Goal: Information Seeking & Learning: Learn about a topic

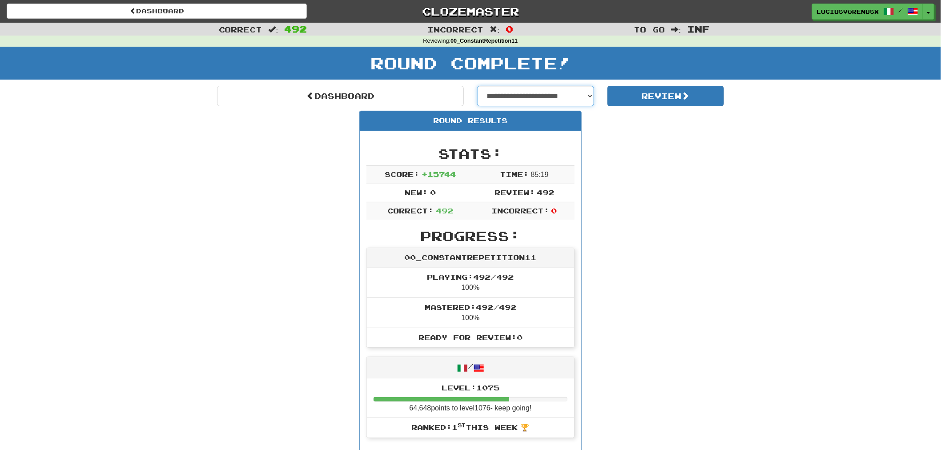
click at [543, 92] on select "**********" at bounding box center [535, 96] width 117 height 20
select select "**********"
click at [477, 86] on select "**********" at bounding box center [535, 96] width 117 height 20
select select "**********"
click at [647, 95] on button "Review" at bounding box center [665, 96] width 117 height 20
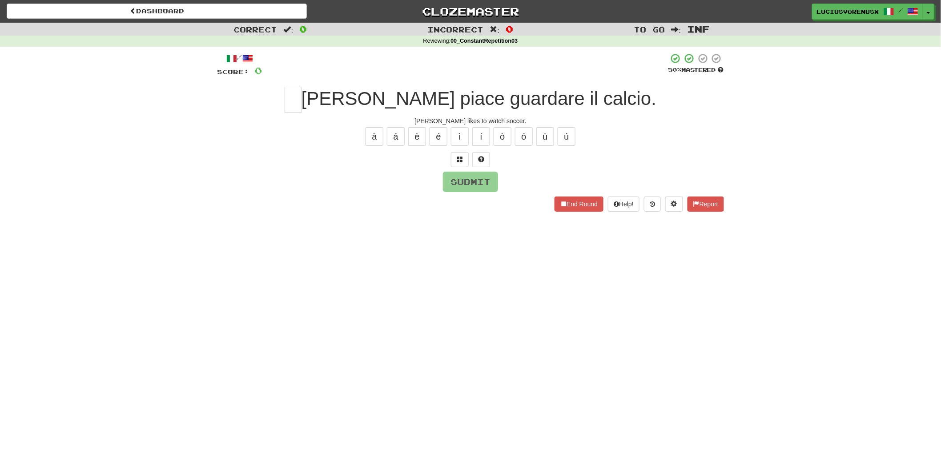
click at [48, 223] on div "Correct : 0 Incorrect : 0 To go : Inf Reviewing : 00_ConstantRepetition03 / Sco…" at bounding box center [470, 123] width 941 height 201
click at [301, 99] on input "text" at bounding box center [293, 100] width 17 height 26
type input "*"
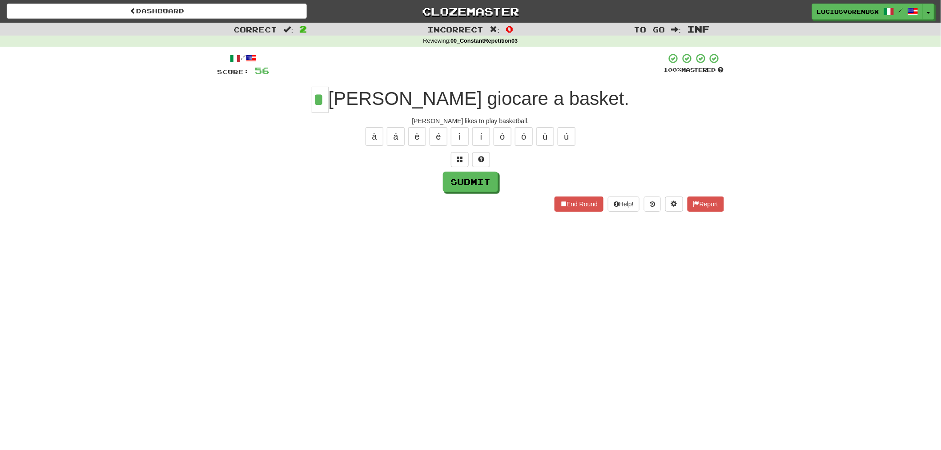
type input "*"
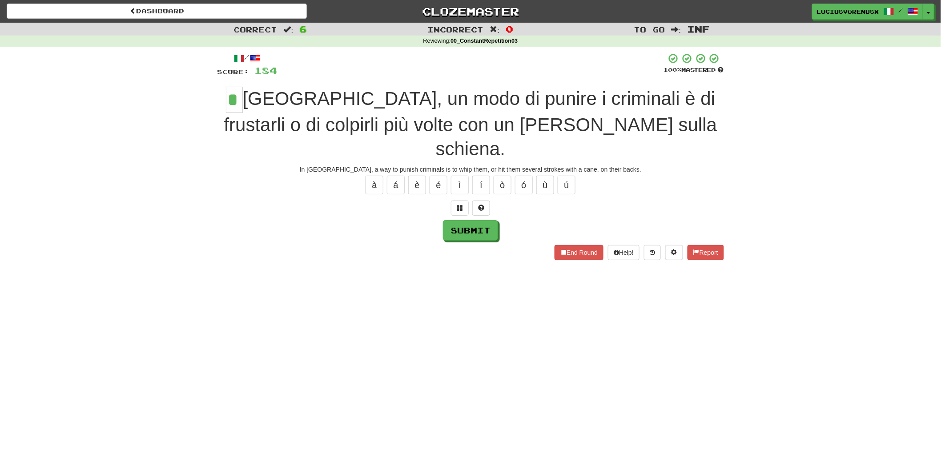
type input "*"
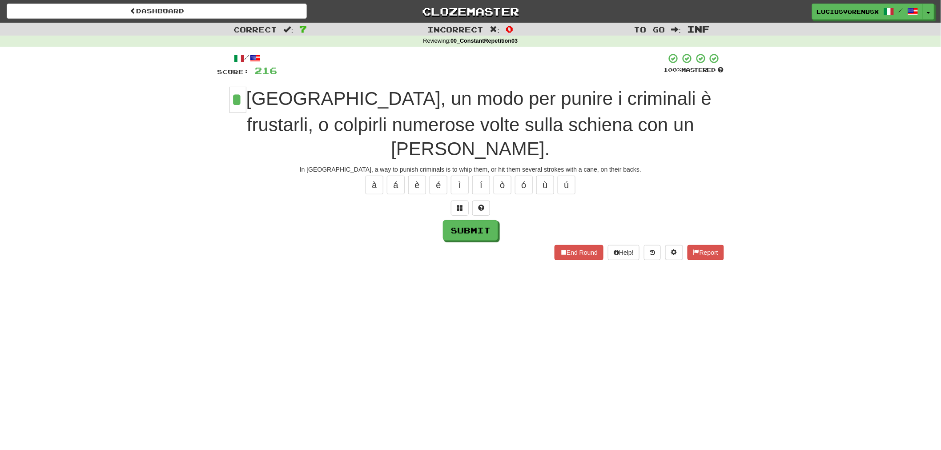
type input "*"
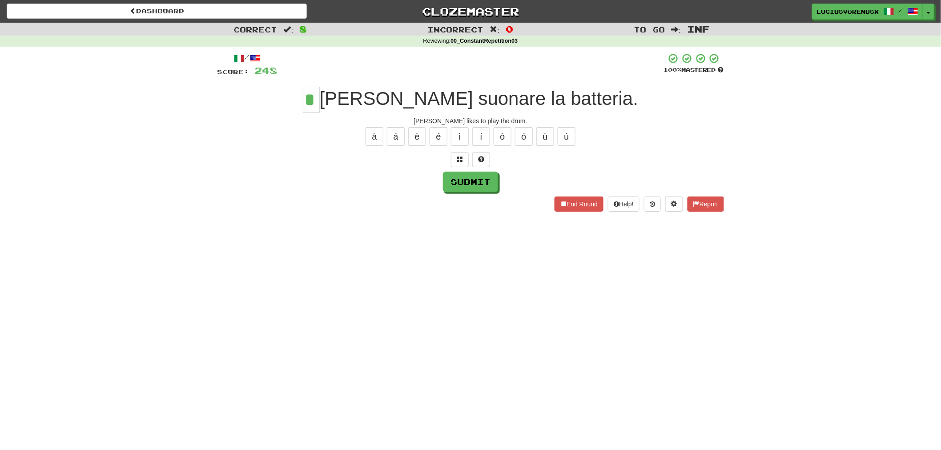
type input "*"
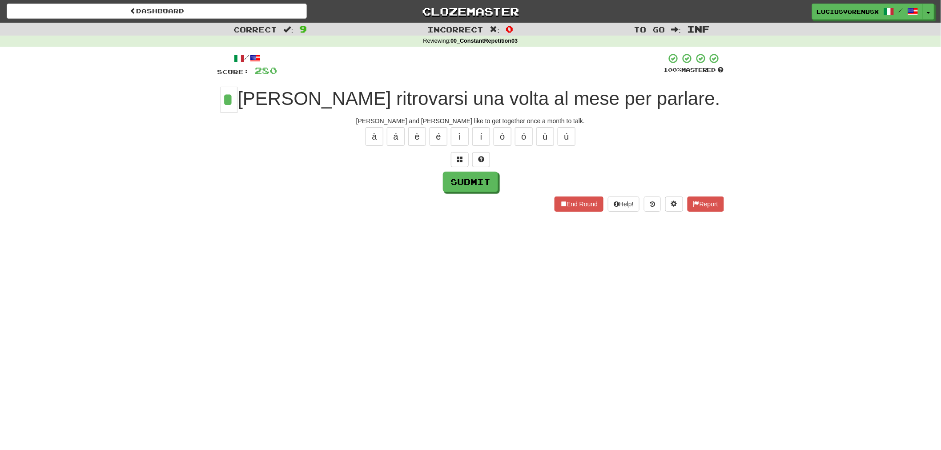
type input "*"
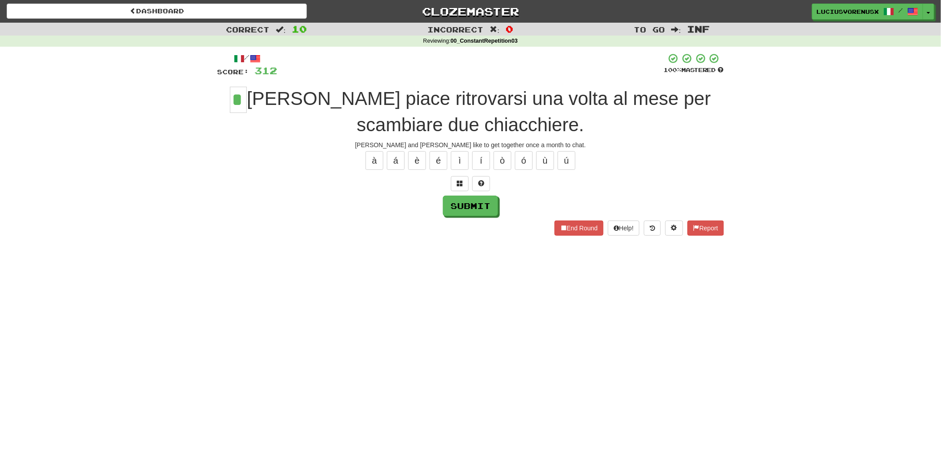
type input "*"
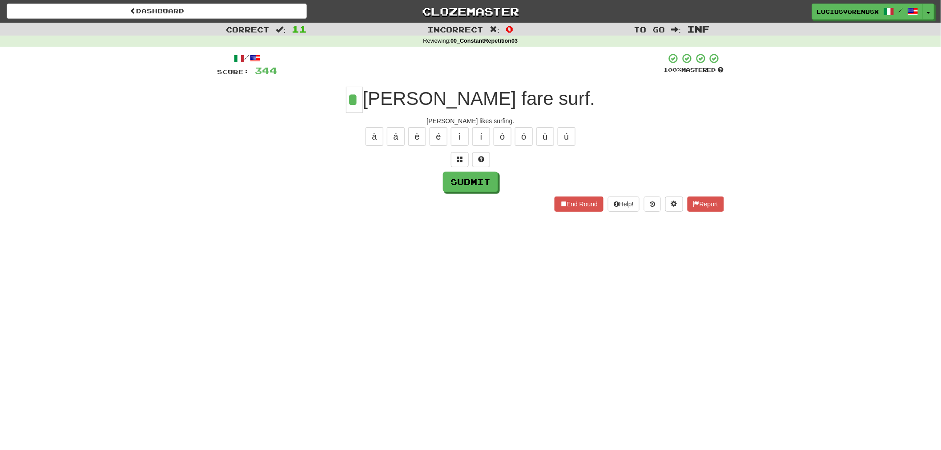
type input "*"
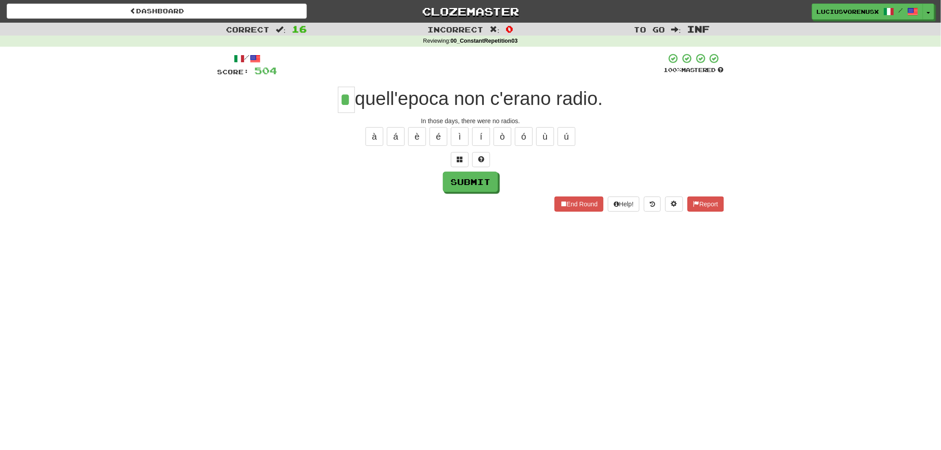
type input "*"
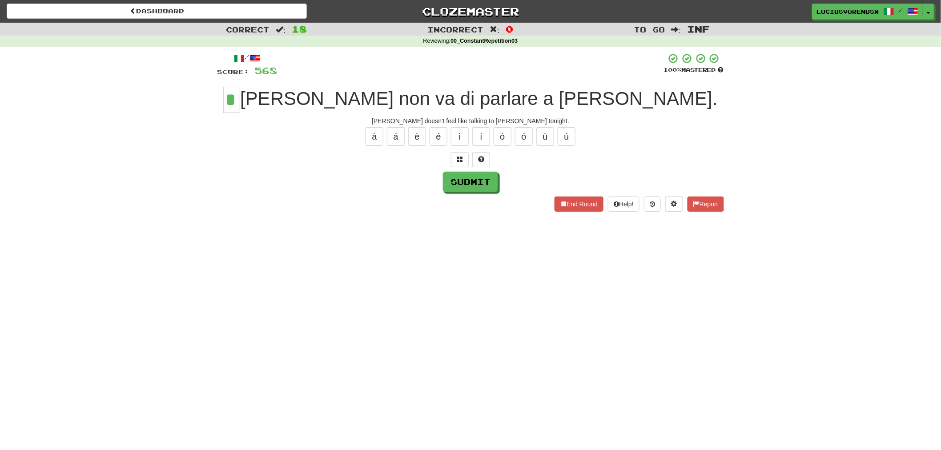
type input "*"
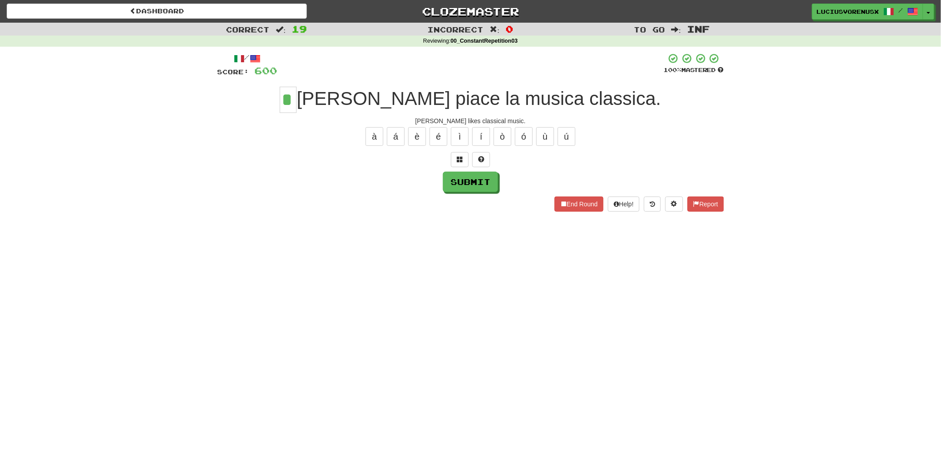
type input "*"
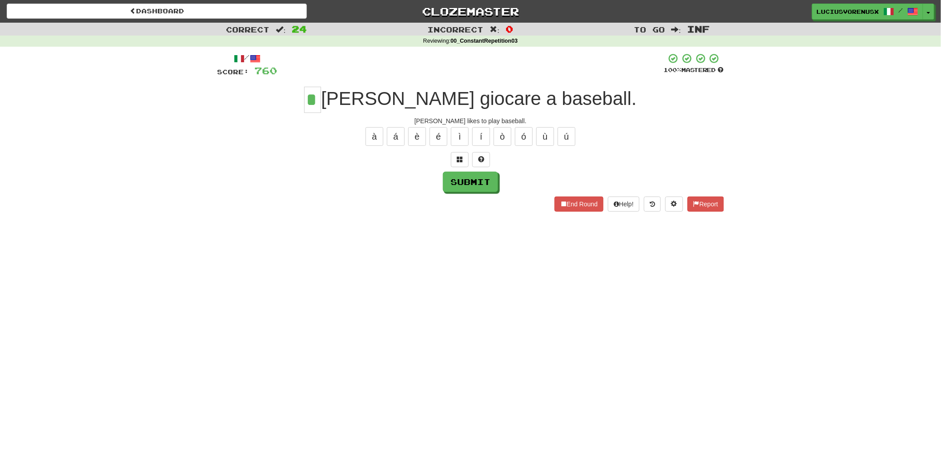
type input "*"
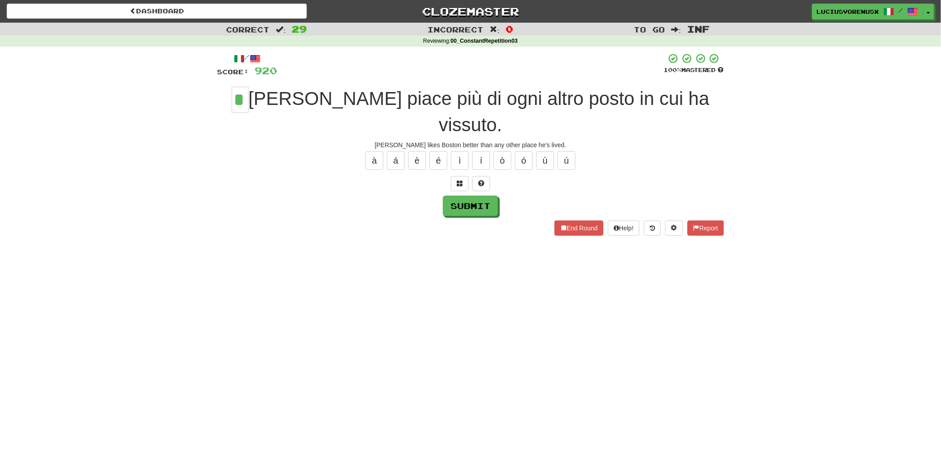
type input "*"
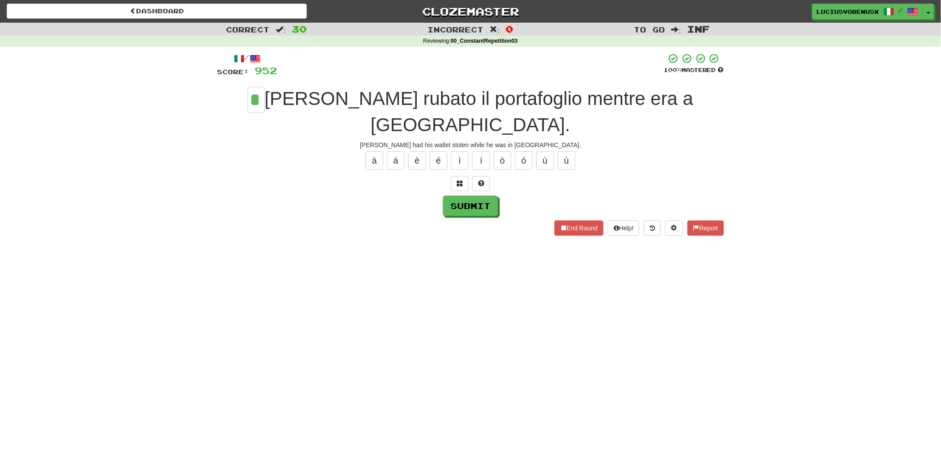
type input "*"
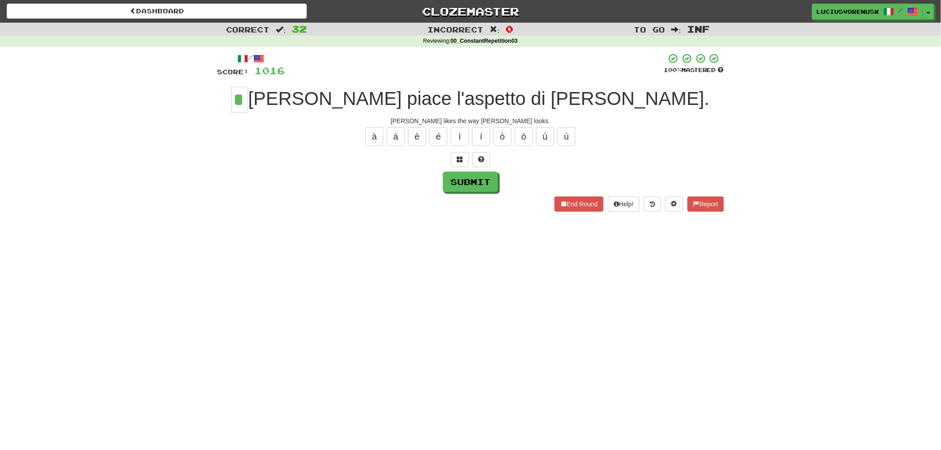
type input "*"
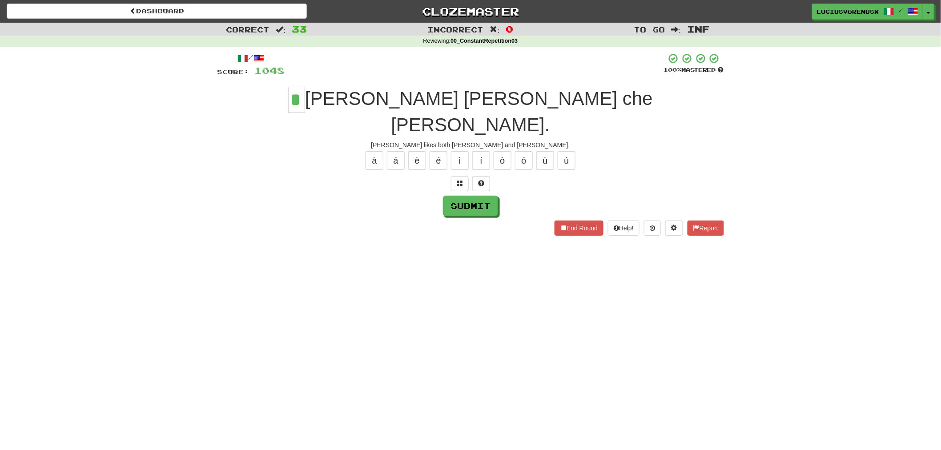
type input "*"
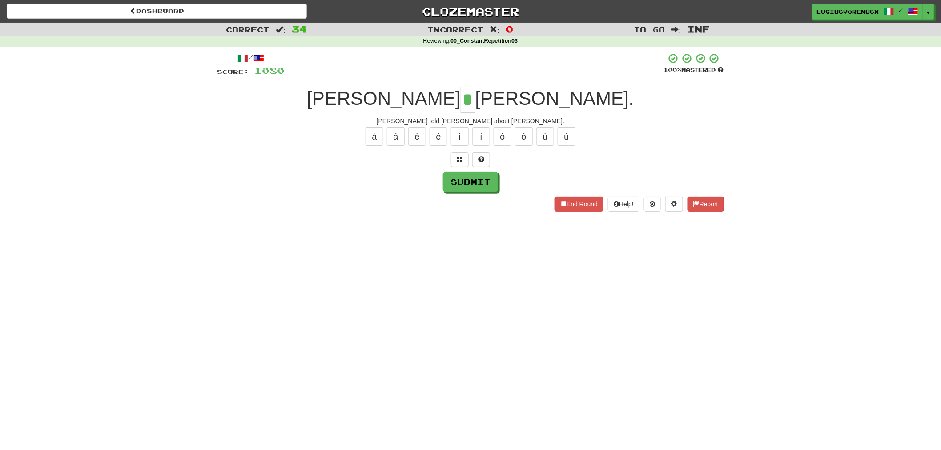
type input "*"
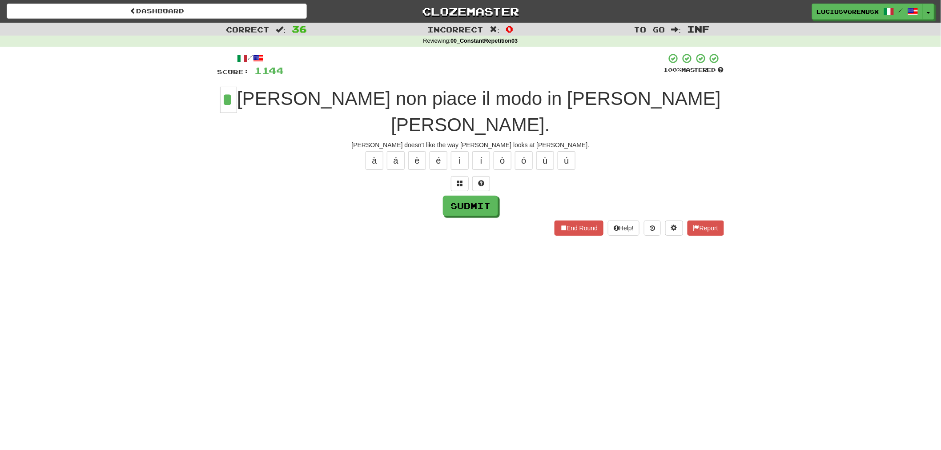
type input "*"
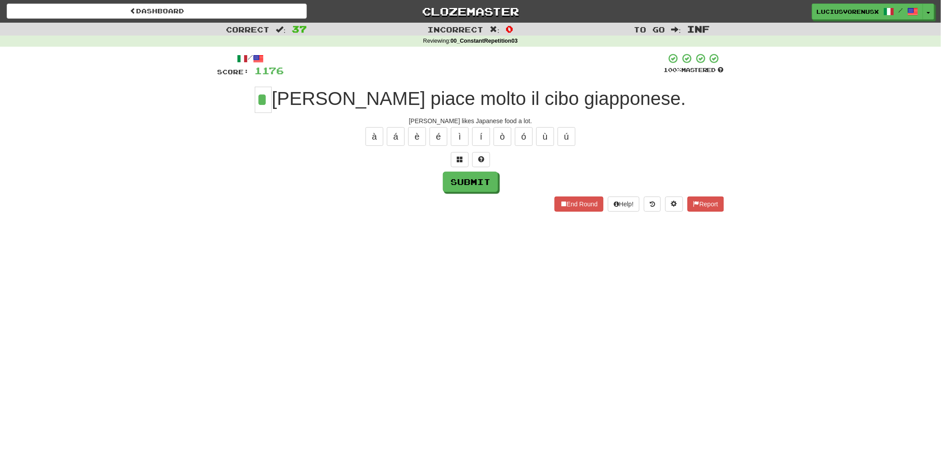
type input "*"
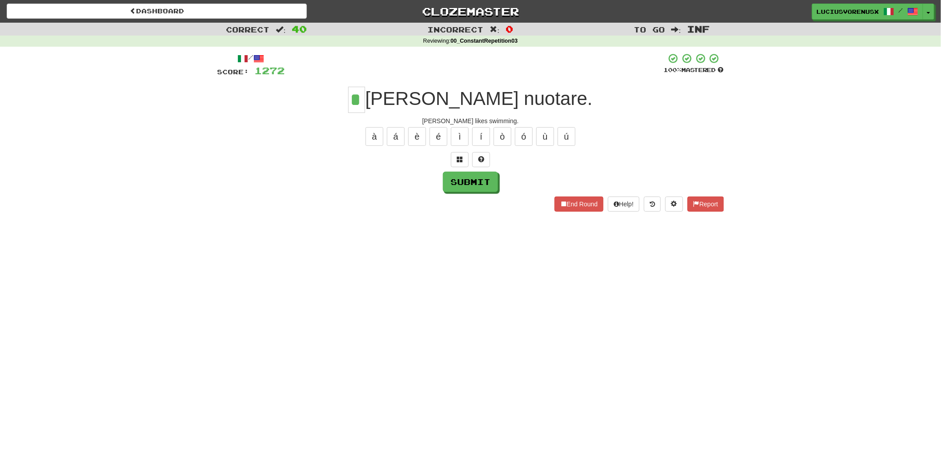
type input "*"
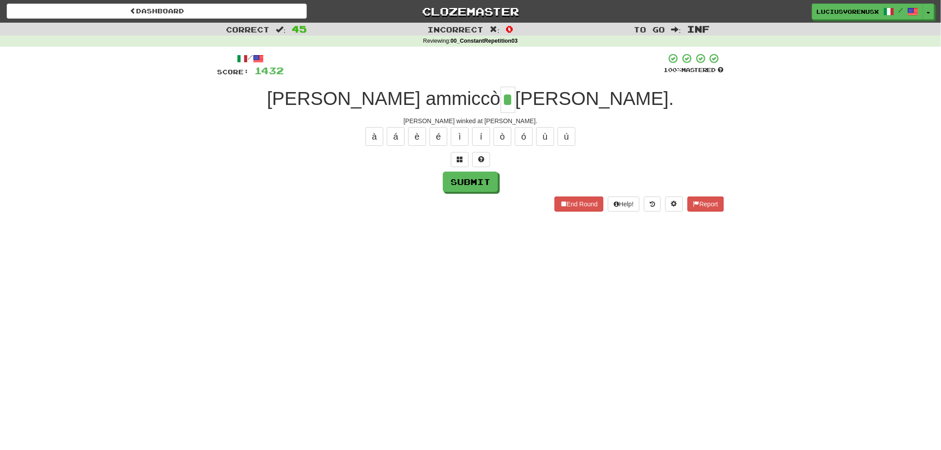
type input "*"
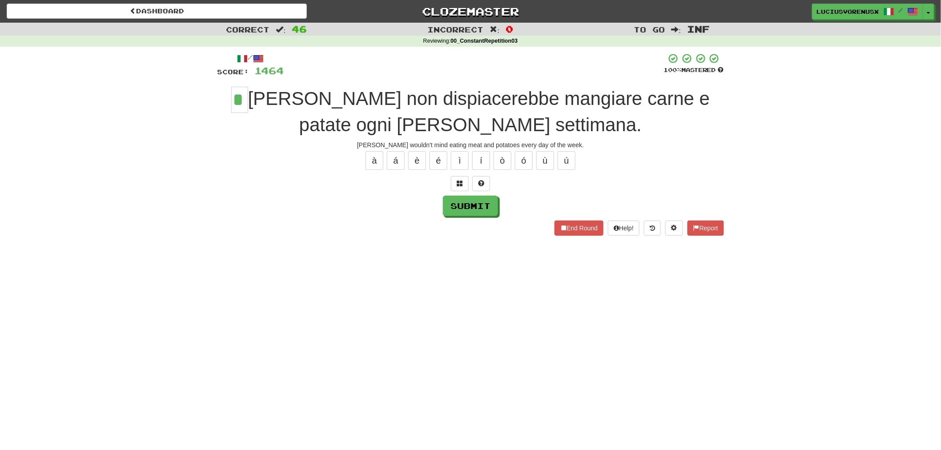
type input "*"
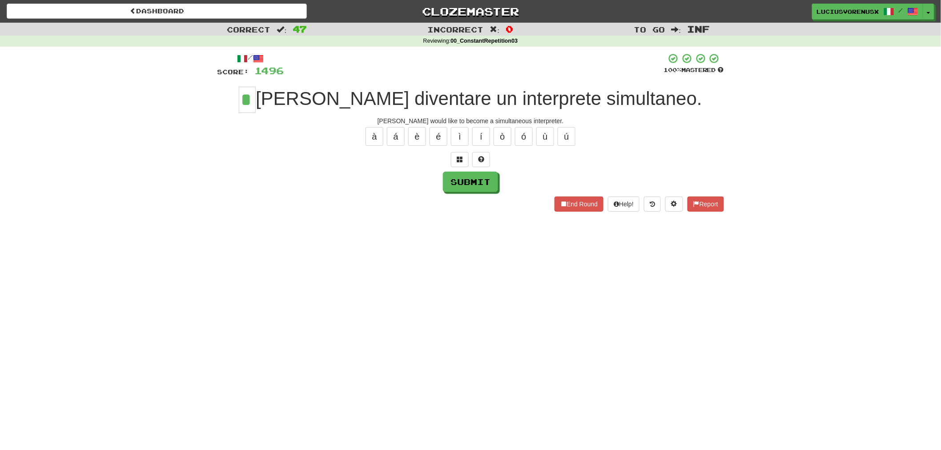
type input "*"
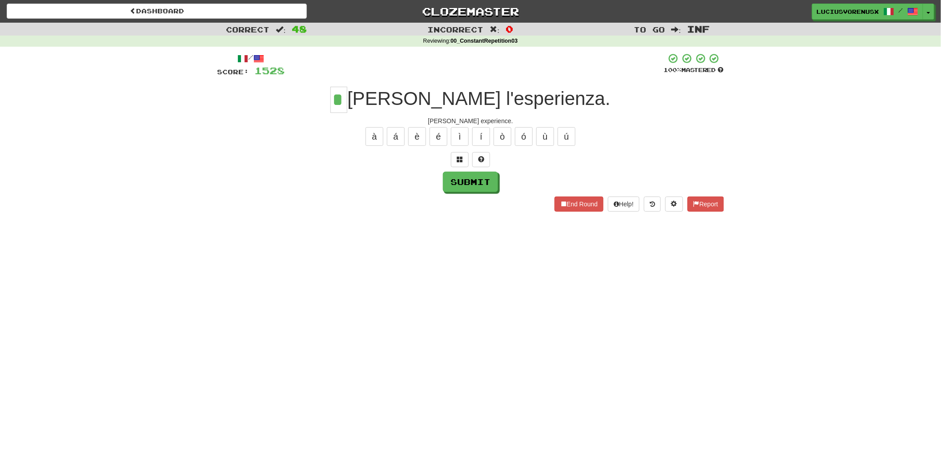
type input "*"
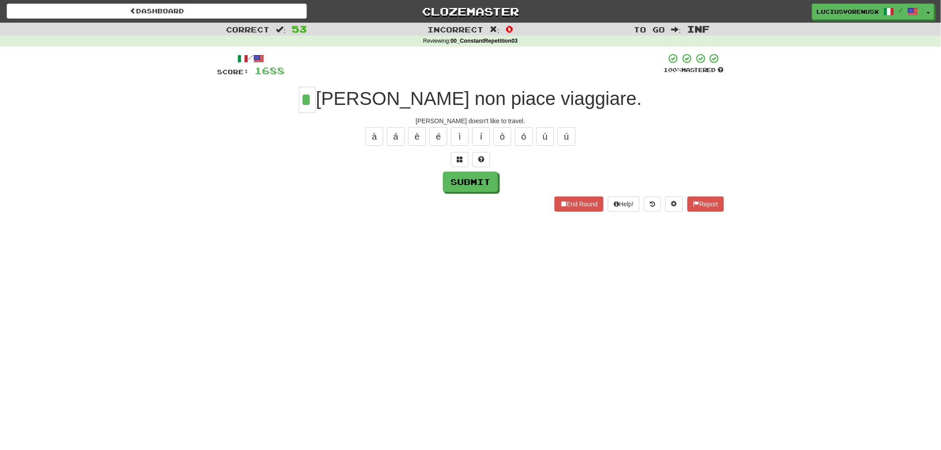
type input "*"
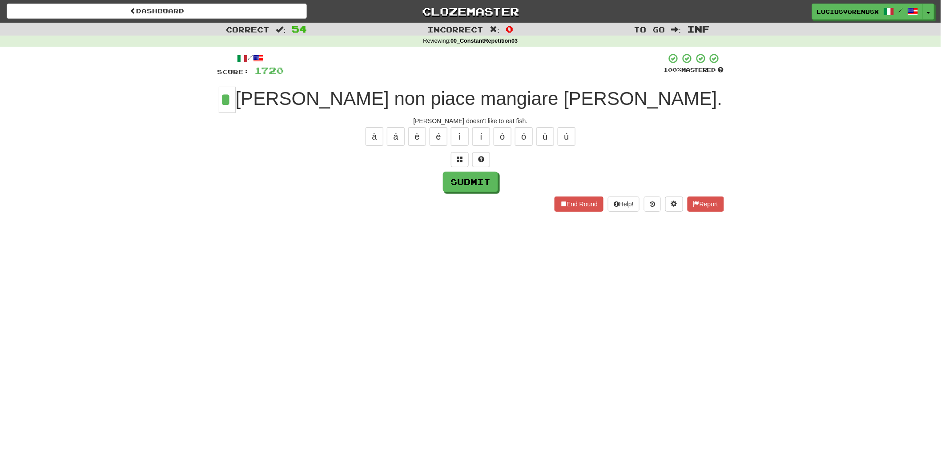
type input "*"
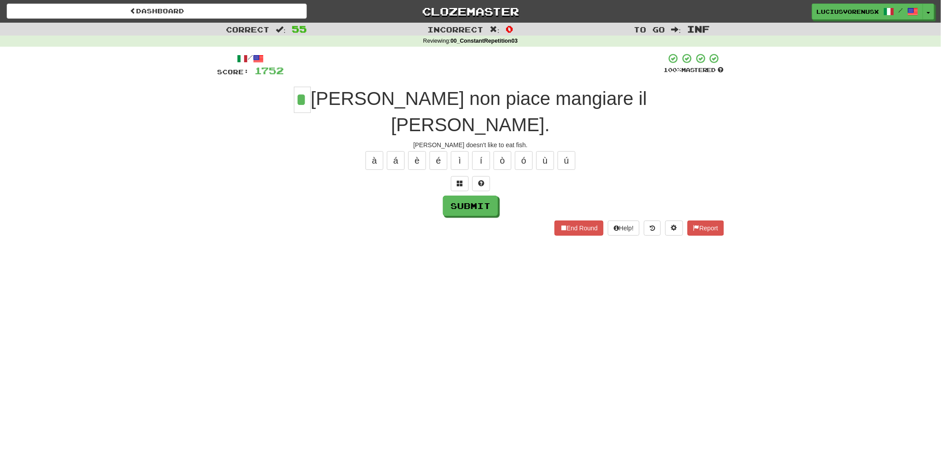
type input "*"
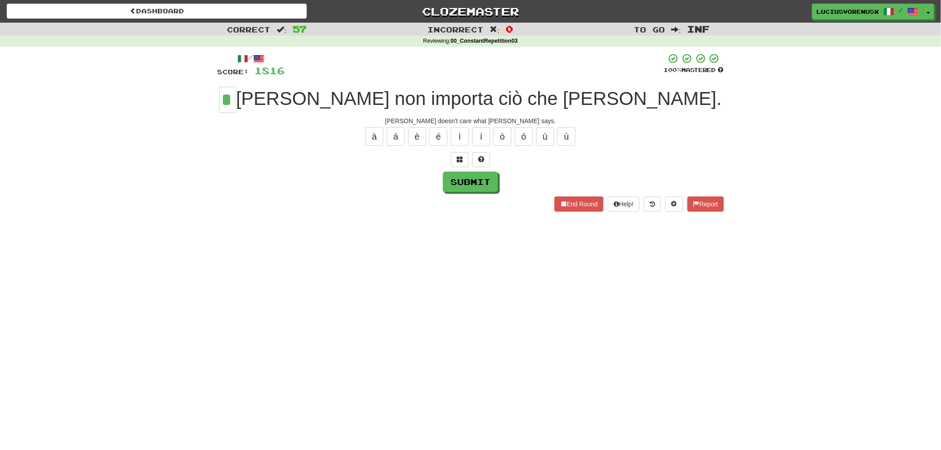
type input "*"
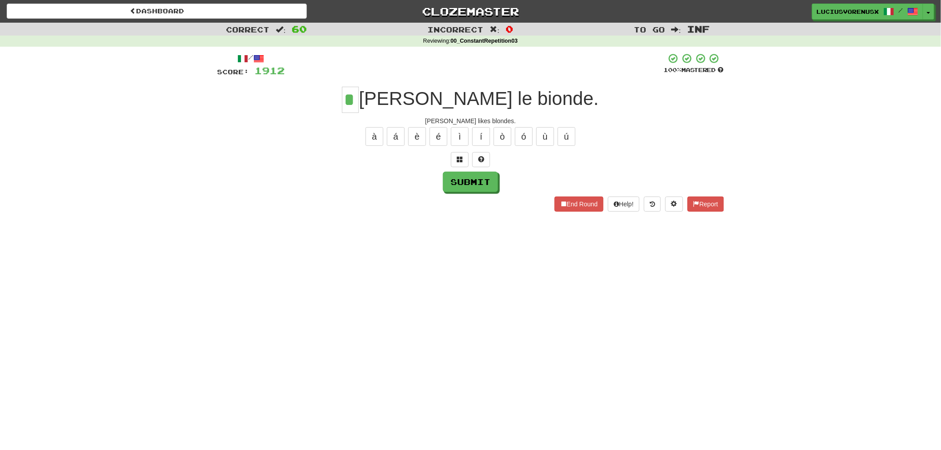
type input "*"
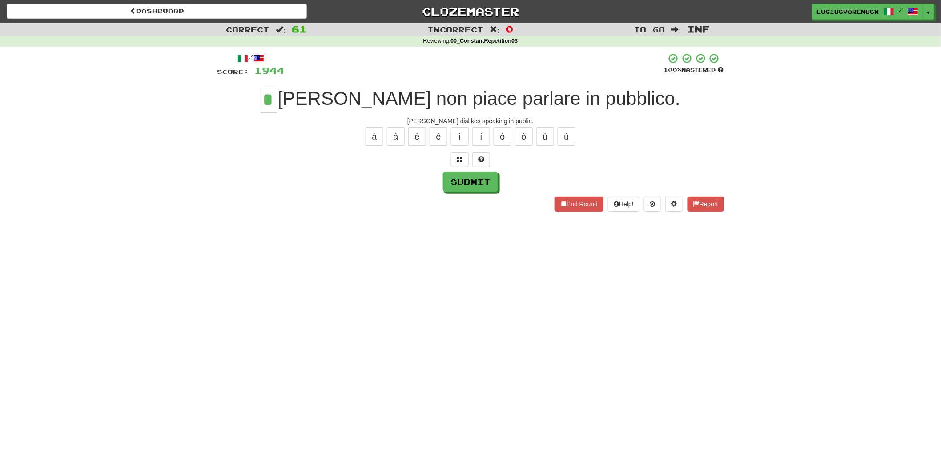
type input "*"
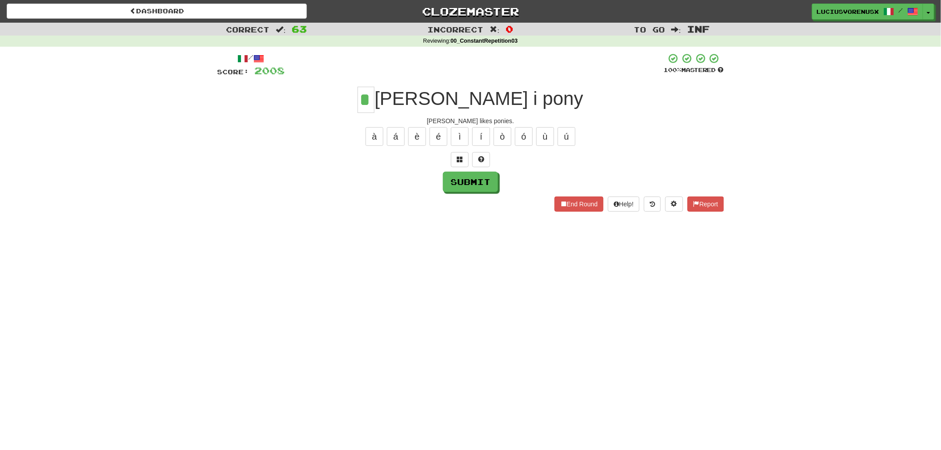
type input "*"
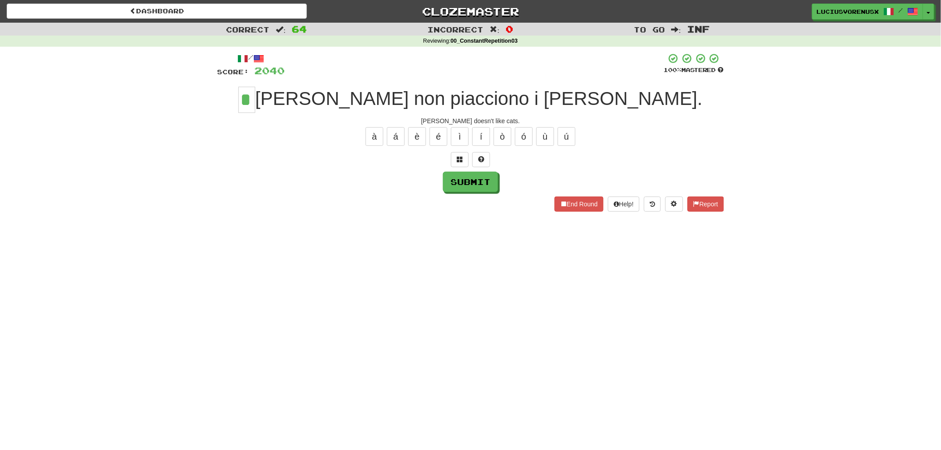
type input "*"
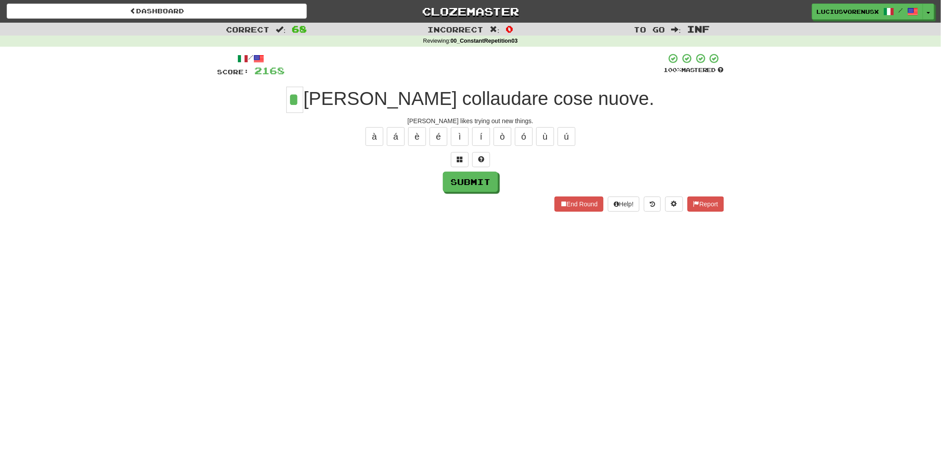
type input "*"
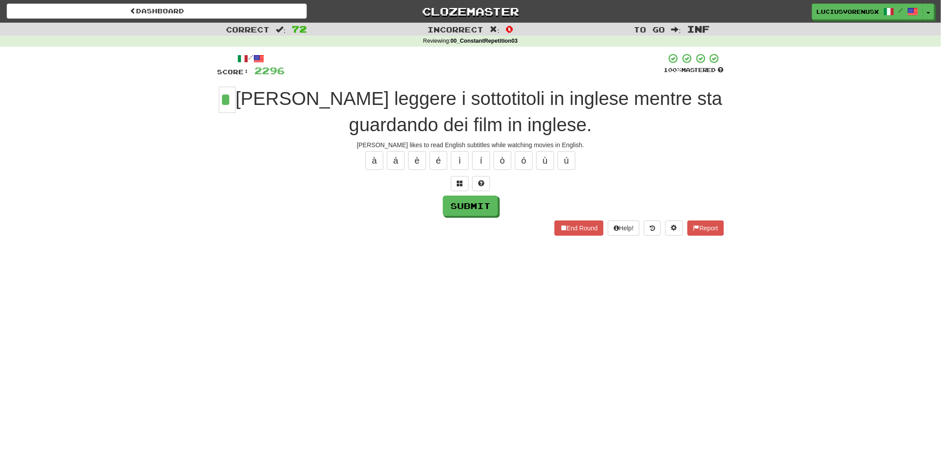
type input "*"
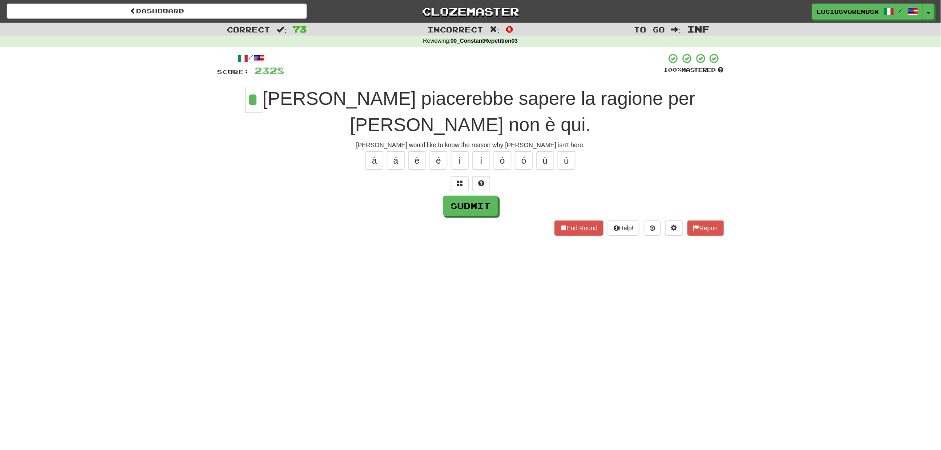
type input "*"
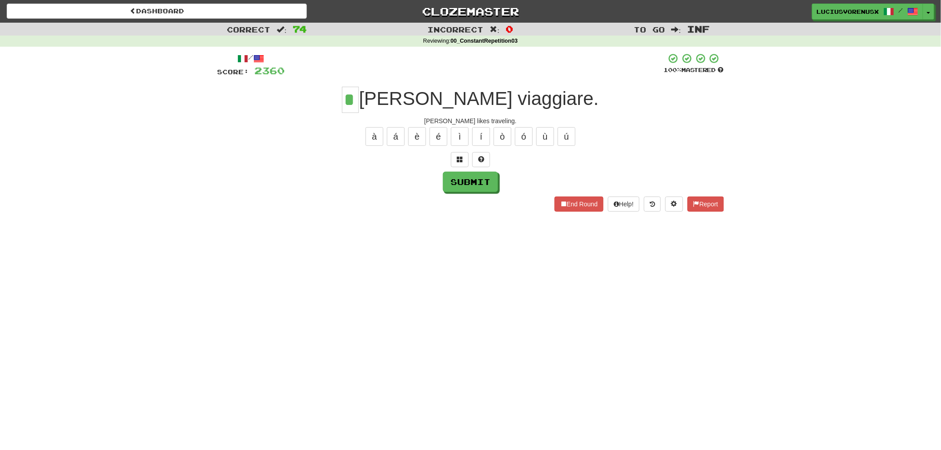
type input "*"
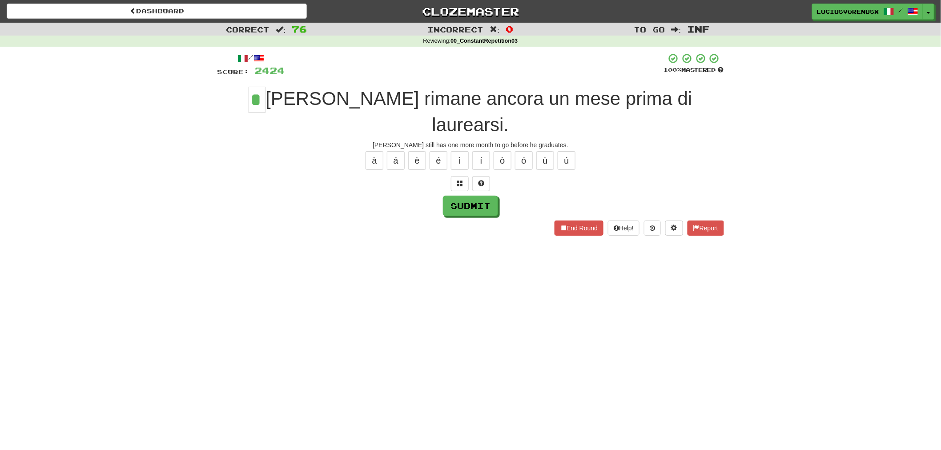
type input "*"
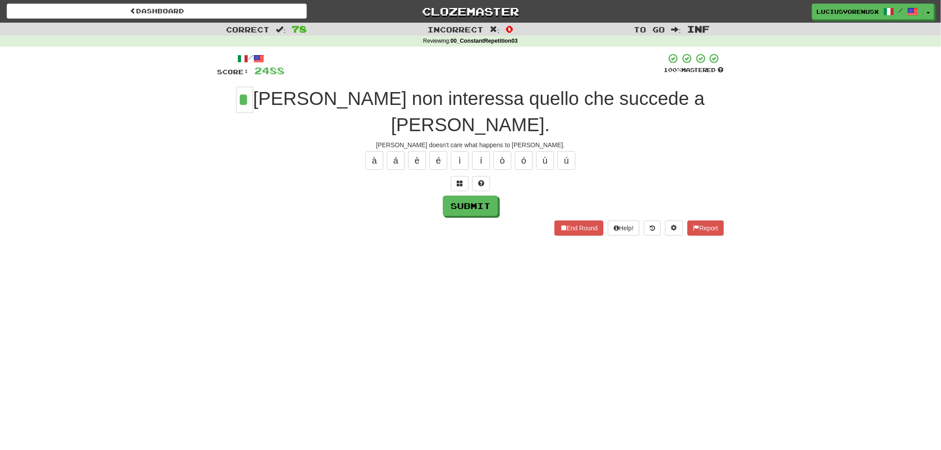
type input "*"
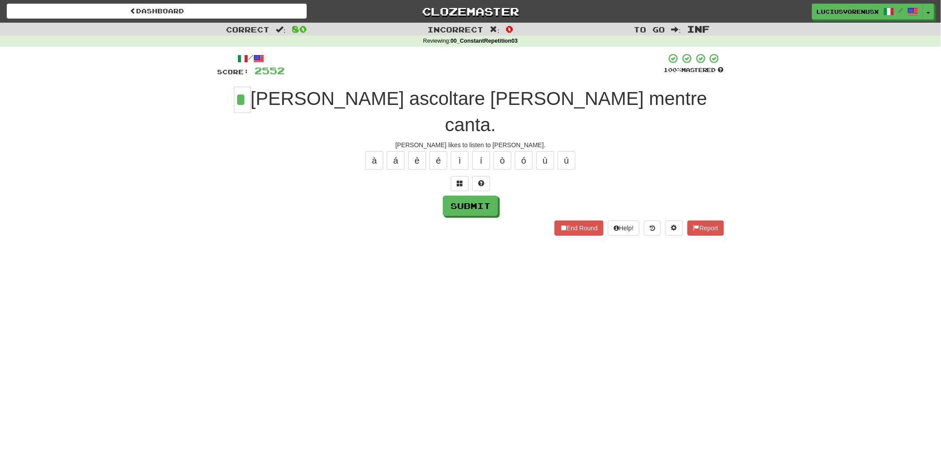
type input "*"
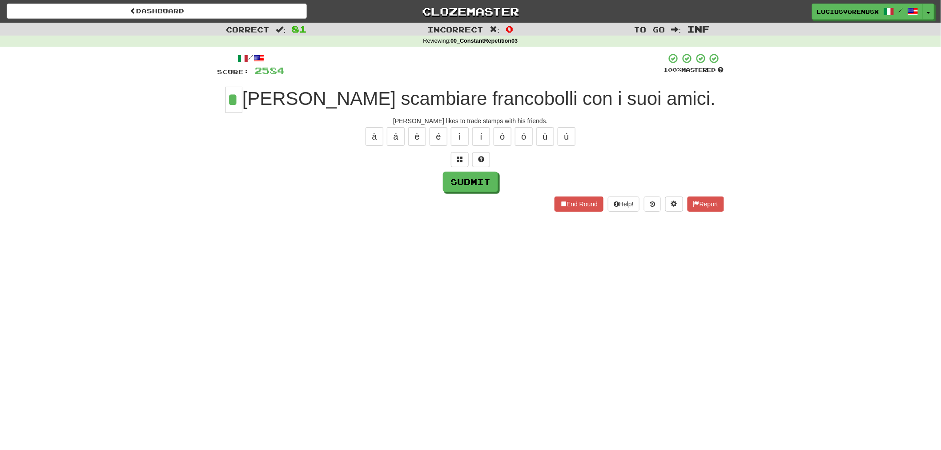
type input "*"
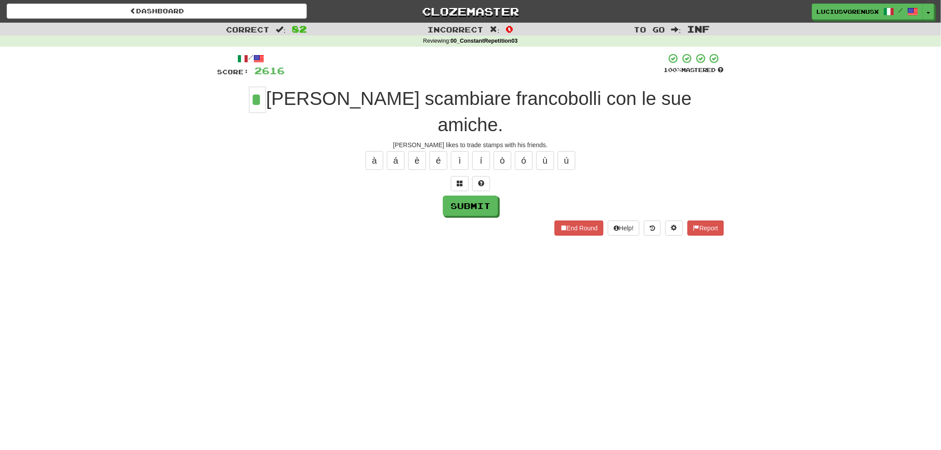
type input "*"
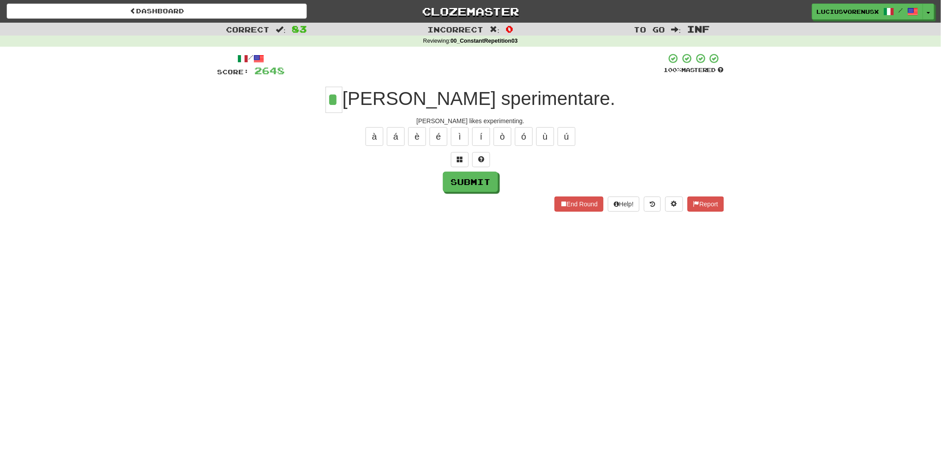
type input "*"
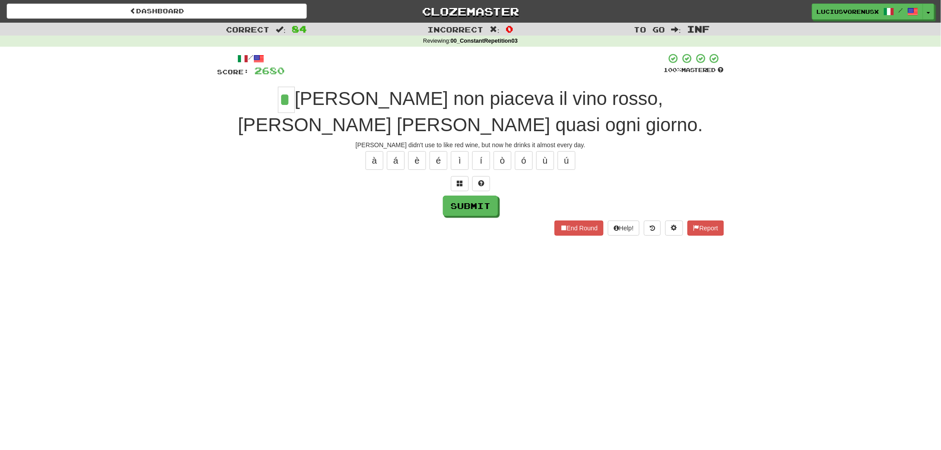
type input "*"
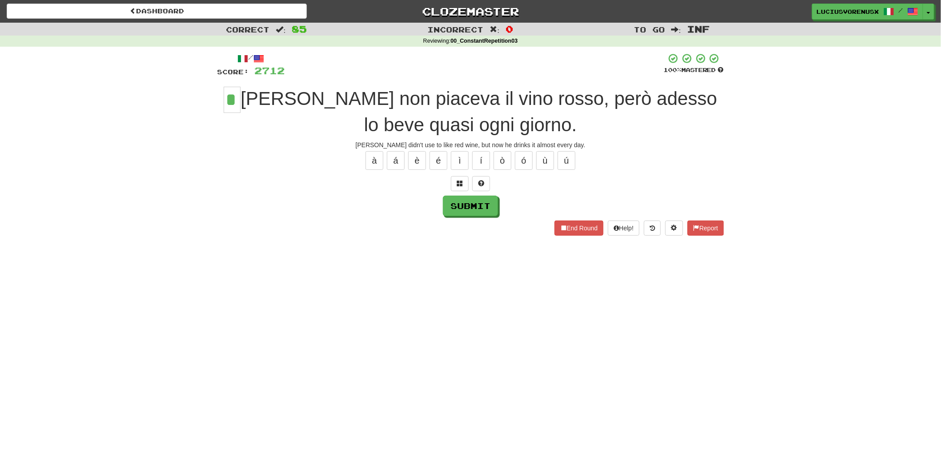
type input "*"
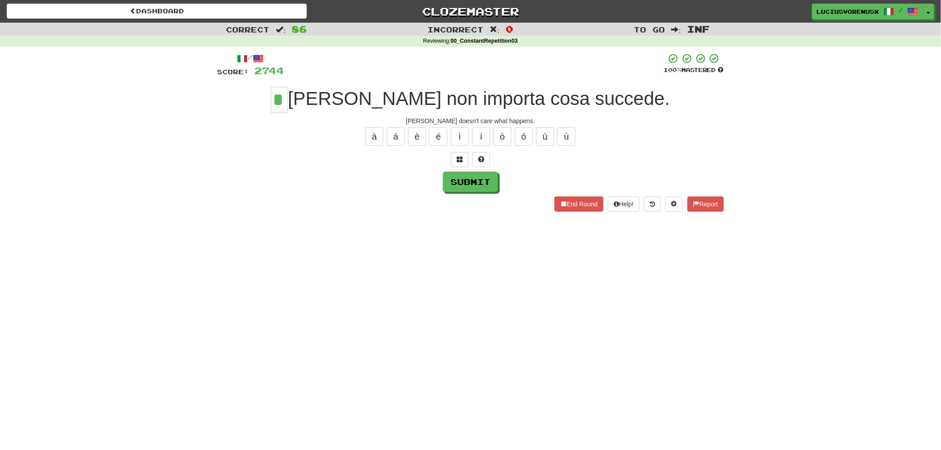
type input "*"
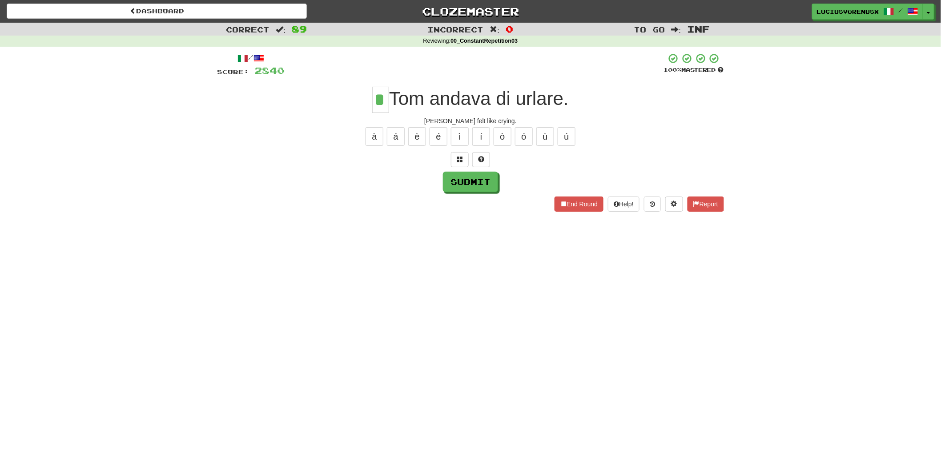
type input "*"
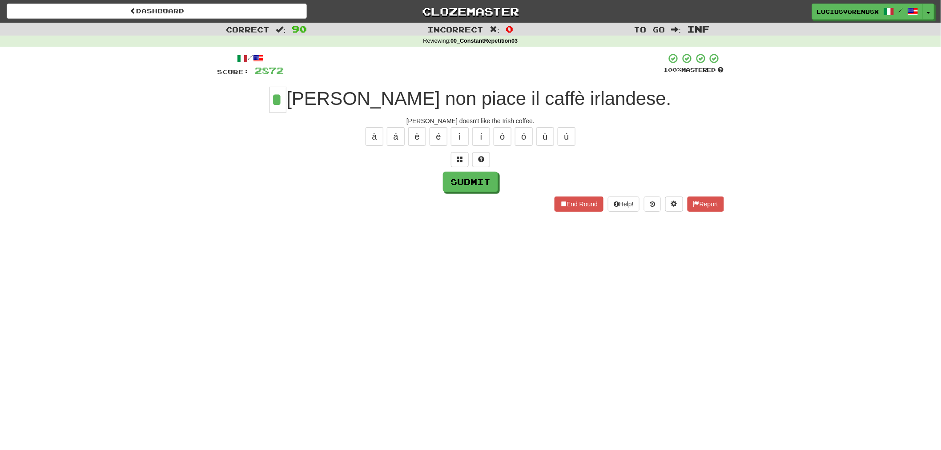
type input "*"
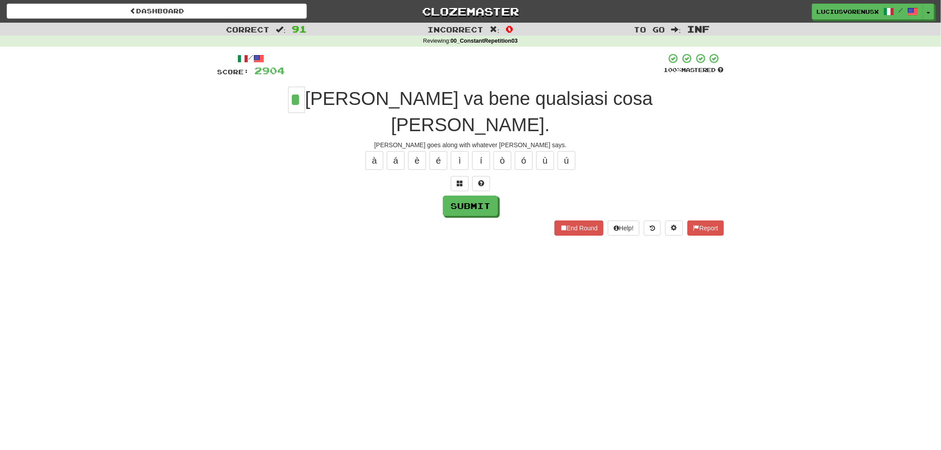
type input "*"
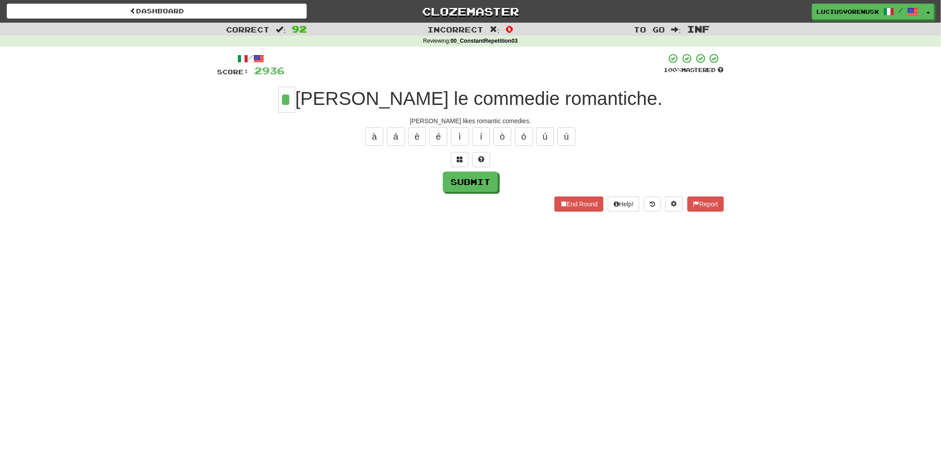
type input "*"
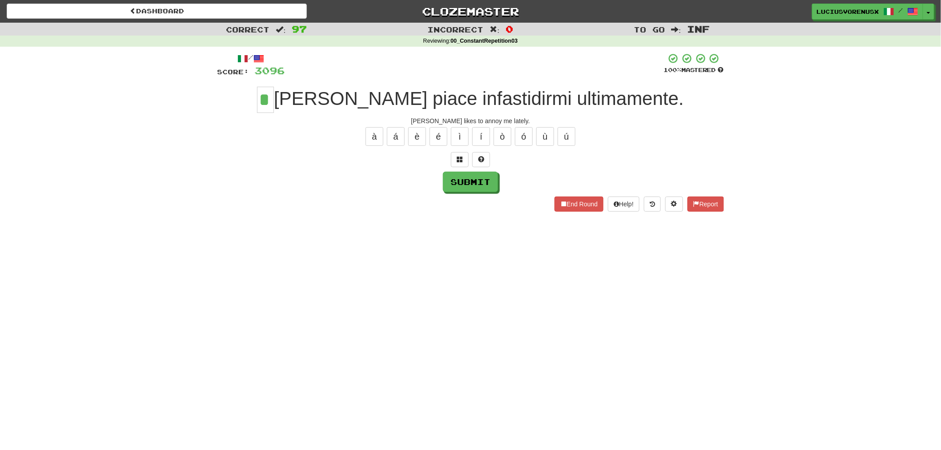
type input "*"
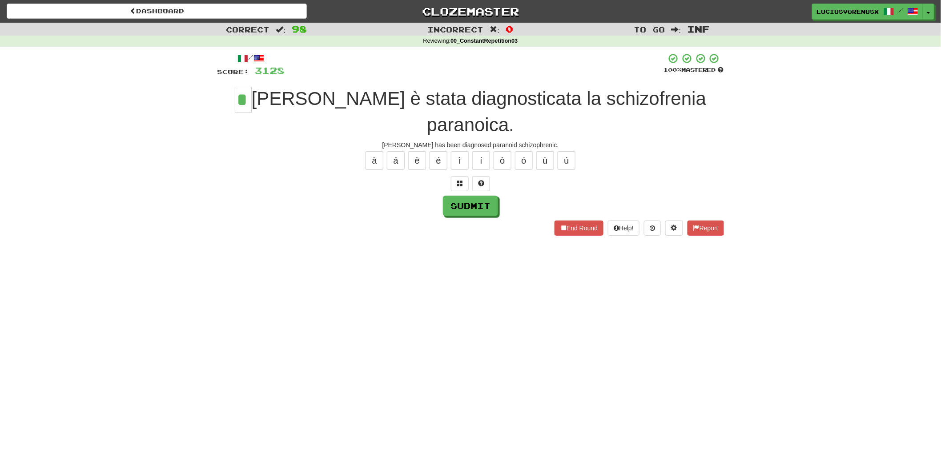
type input "*"
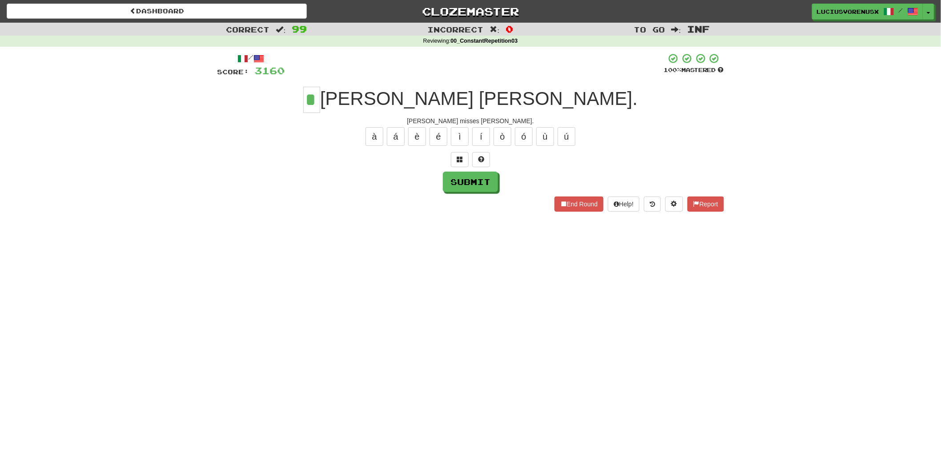
type input "*"
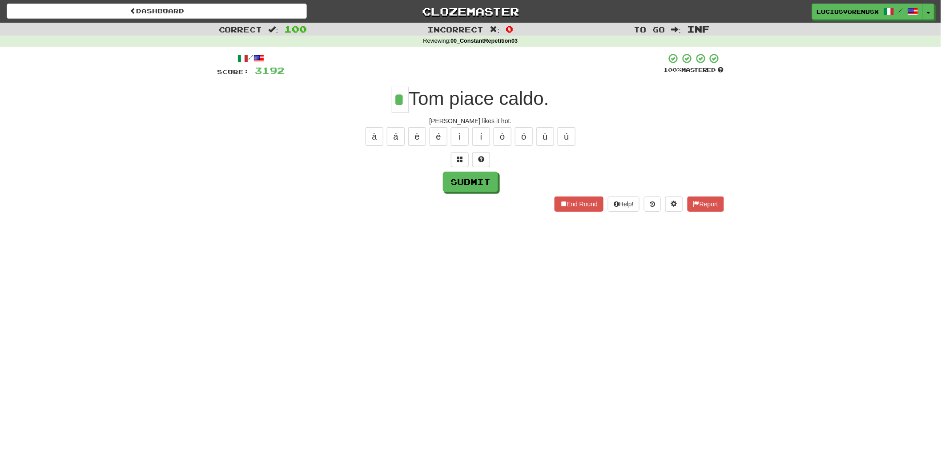
type input "*"
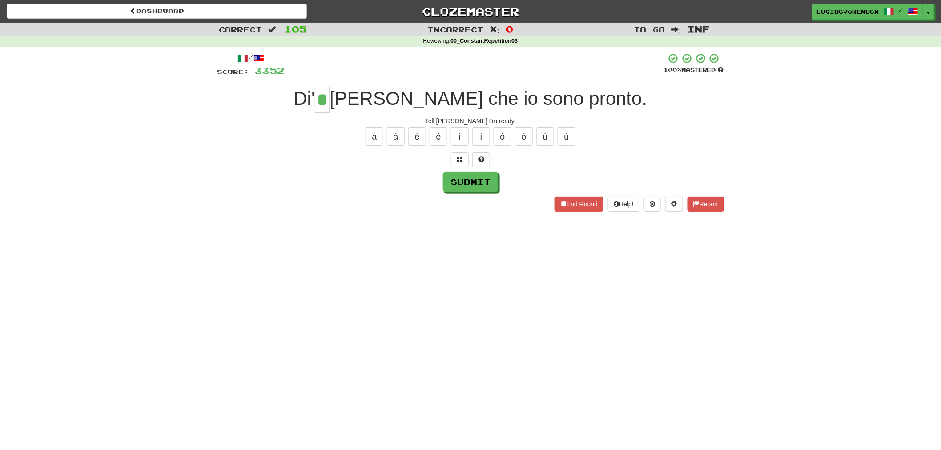
type input "*"
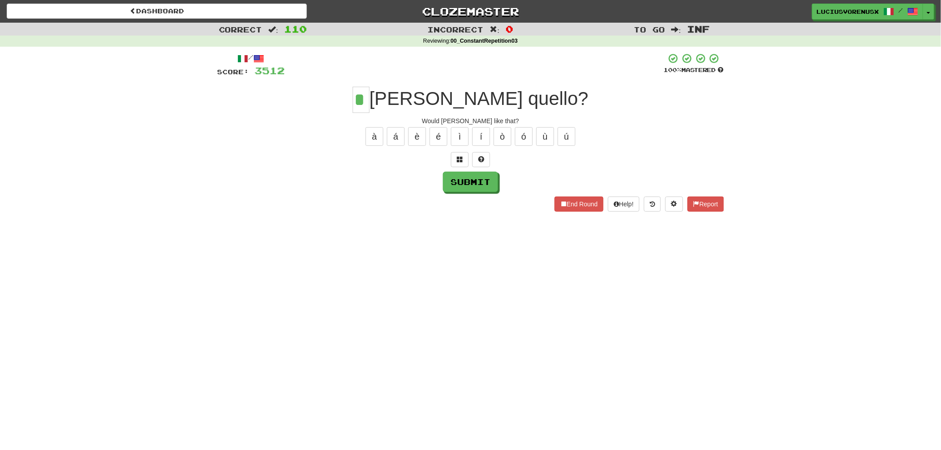
type input "*"
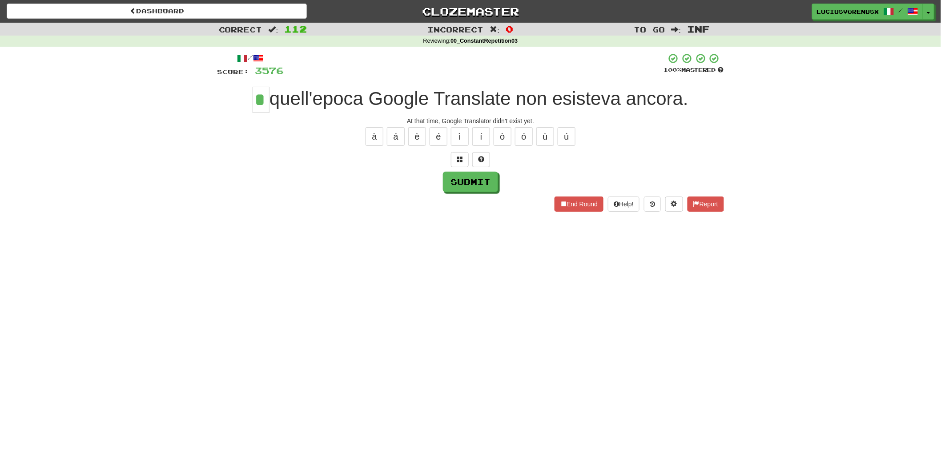
type input "*"
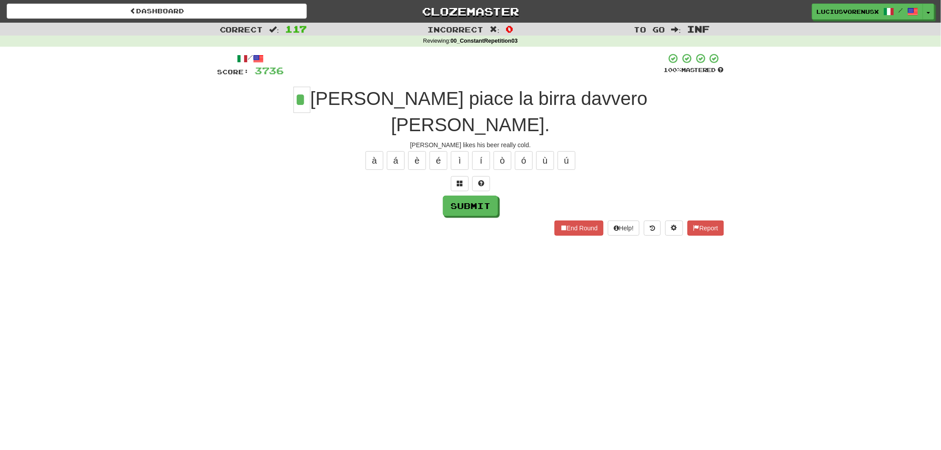
type input "*"
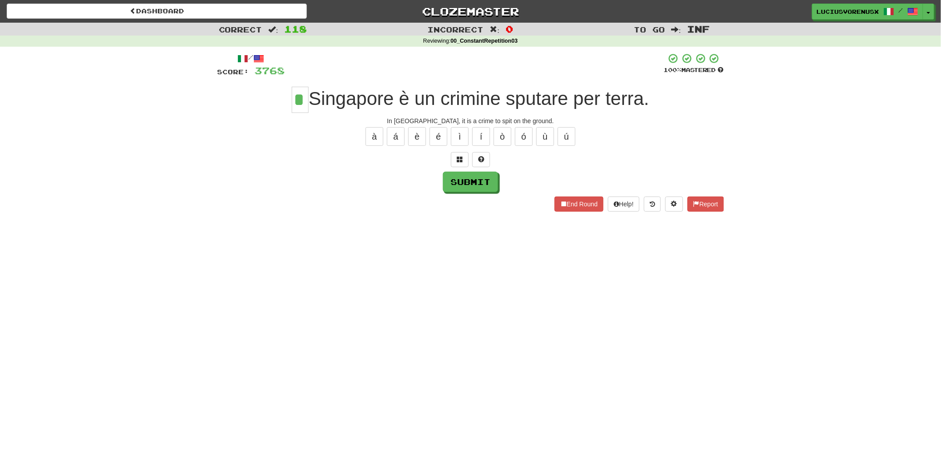
type input "*"
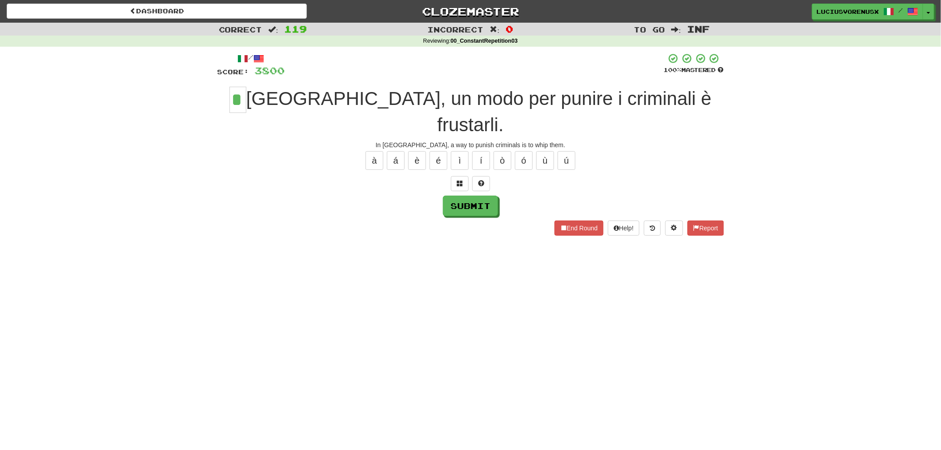
type input "*"
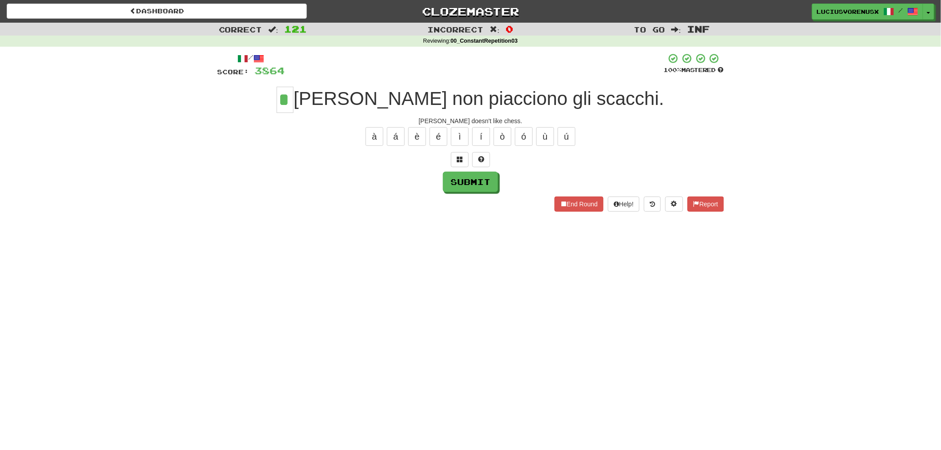
type input "*"
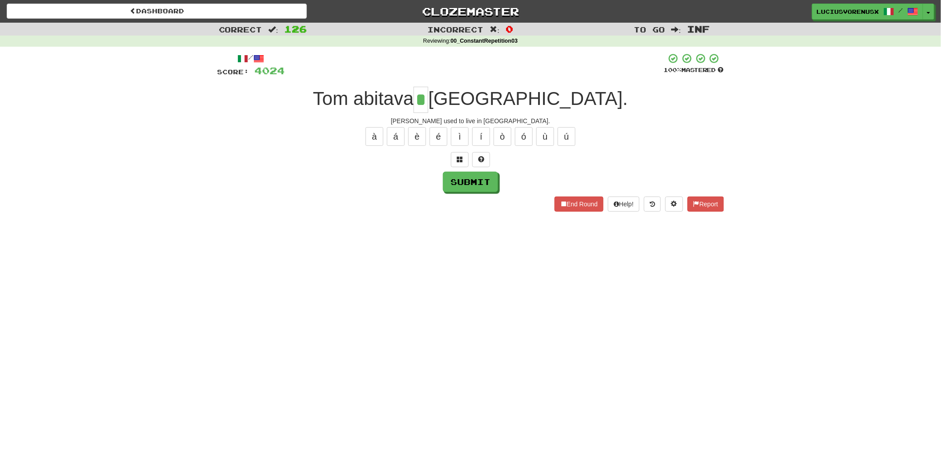
type input "*"
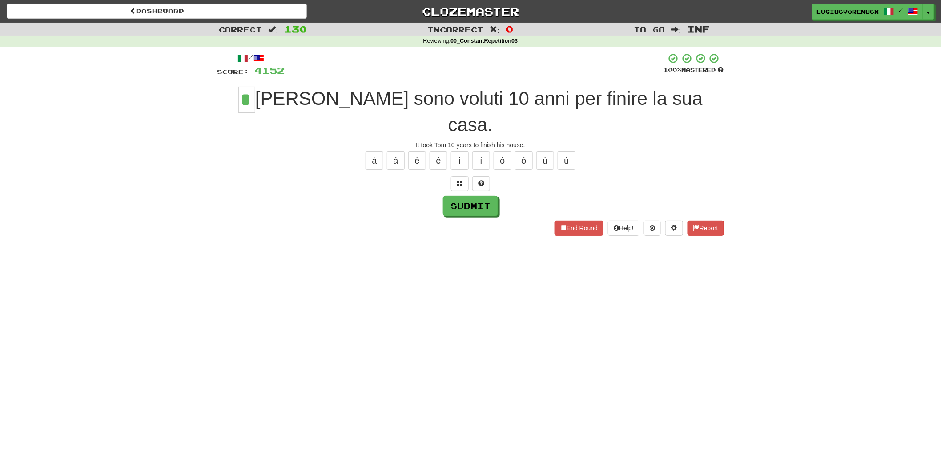
type input "*"
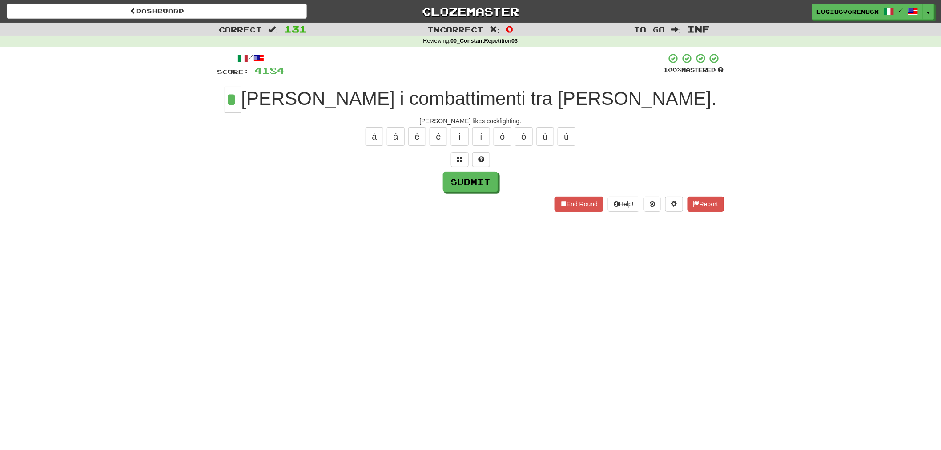
type input "*"
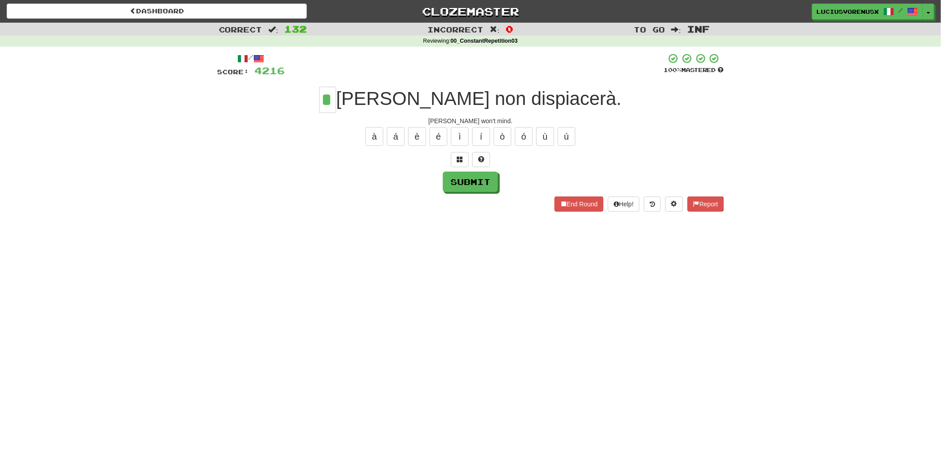
type input "*"
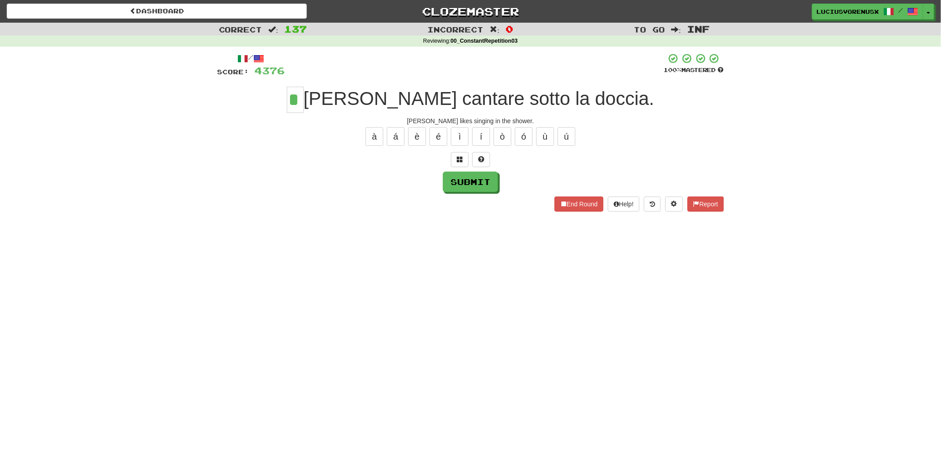
type input "*"
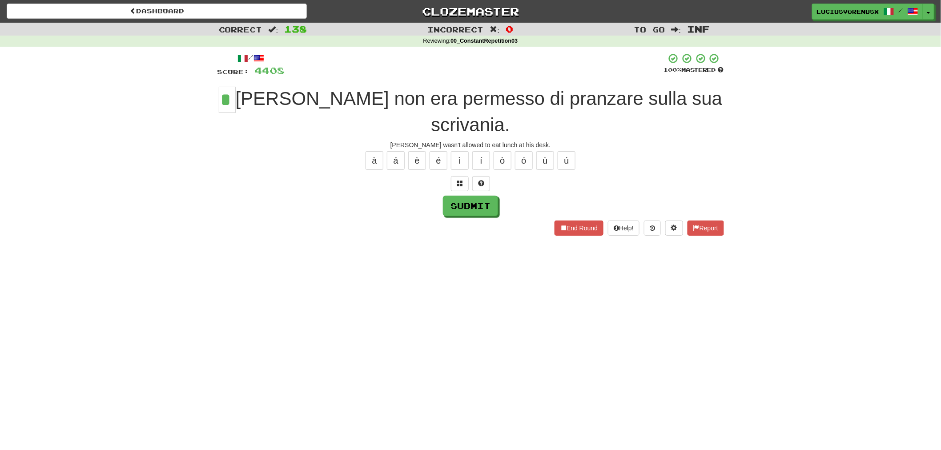
type input "*"
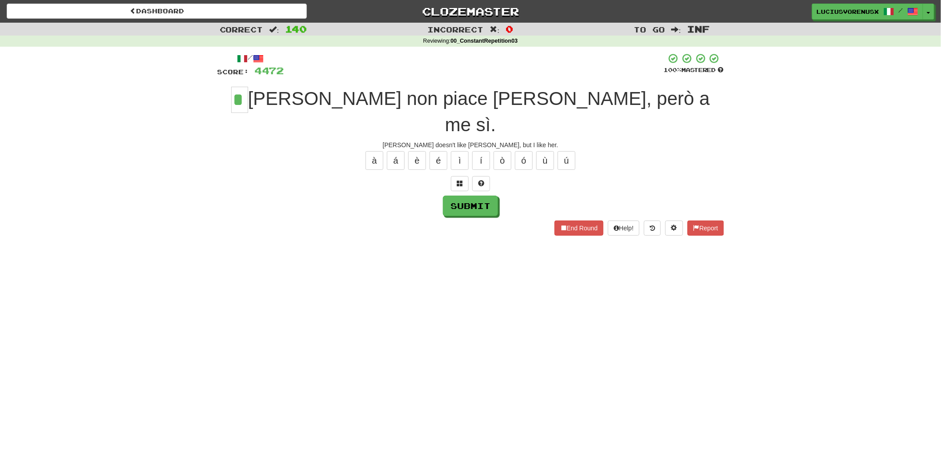
type input "*"
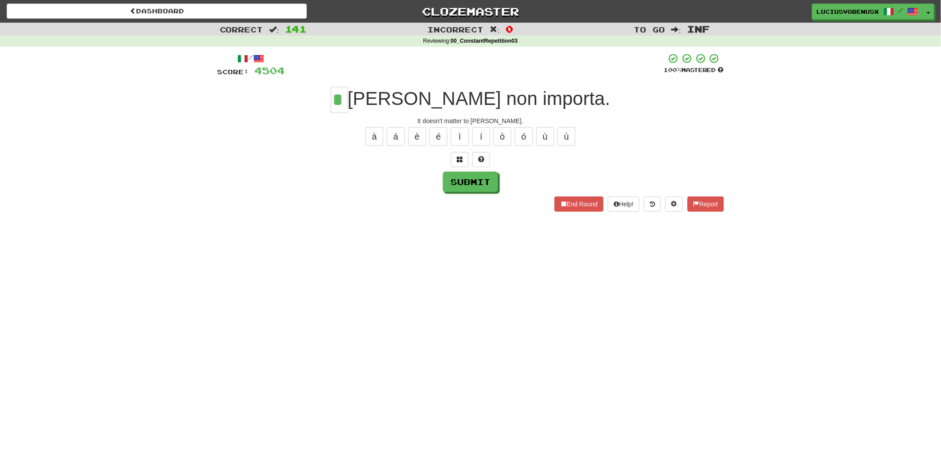
type input "*"
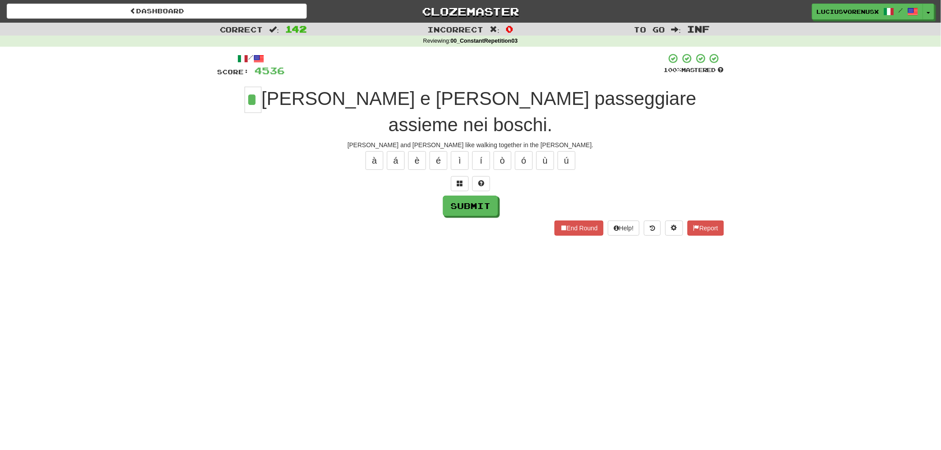
type input "*"
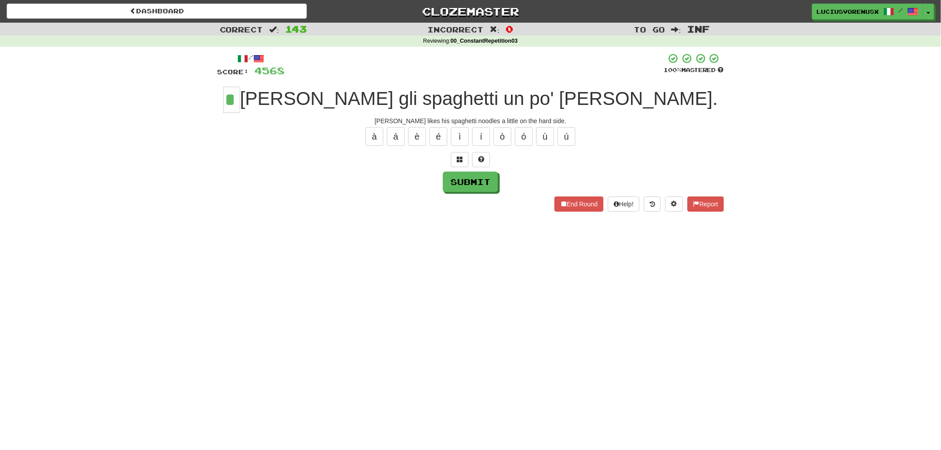
type input "*"
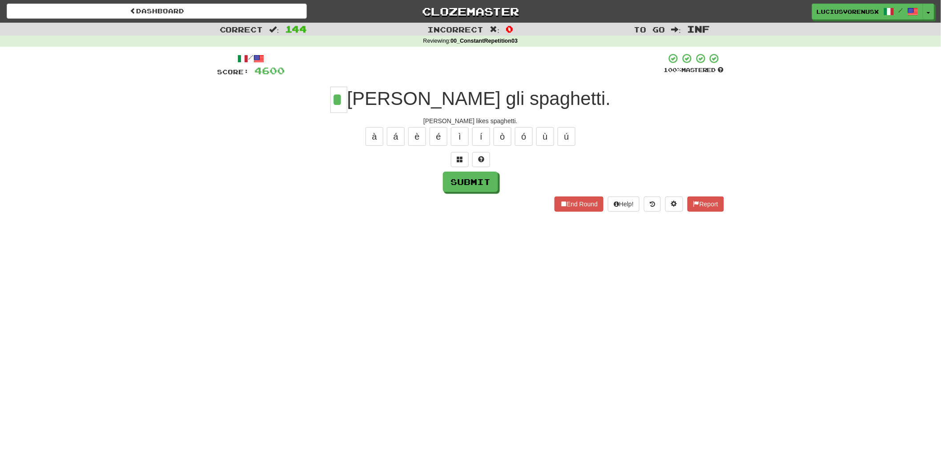
type input "*"
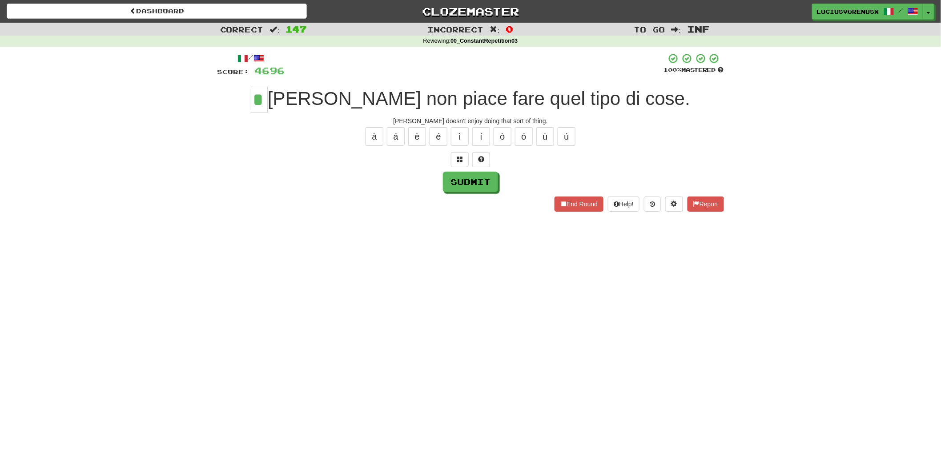
type input "*"
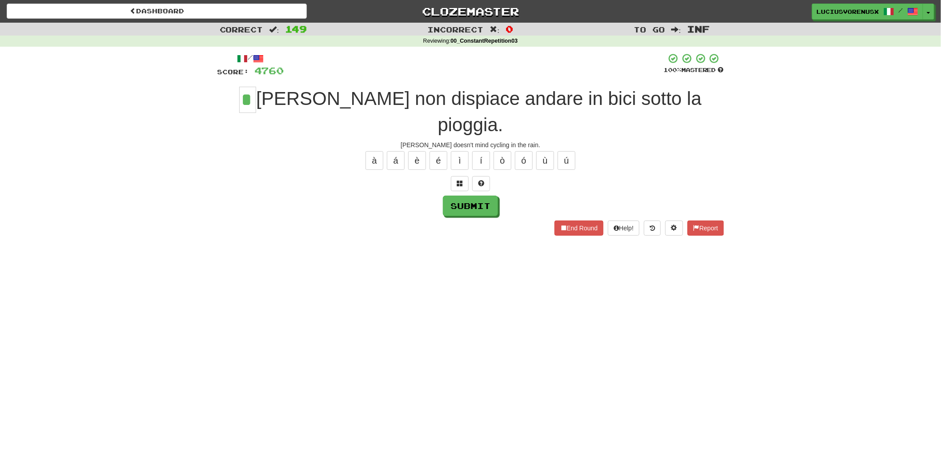
type input "*"
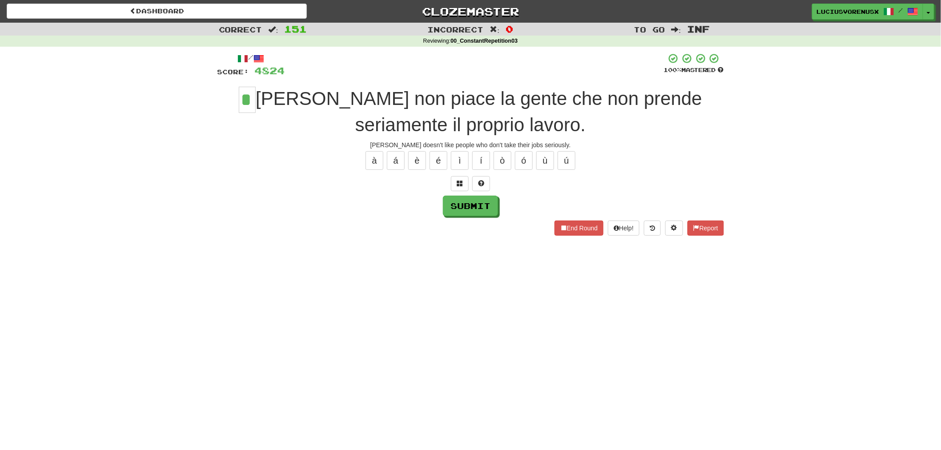
type input "*"
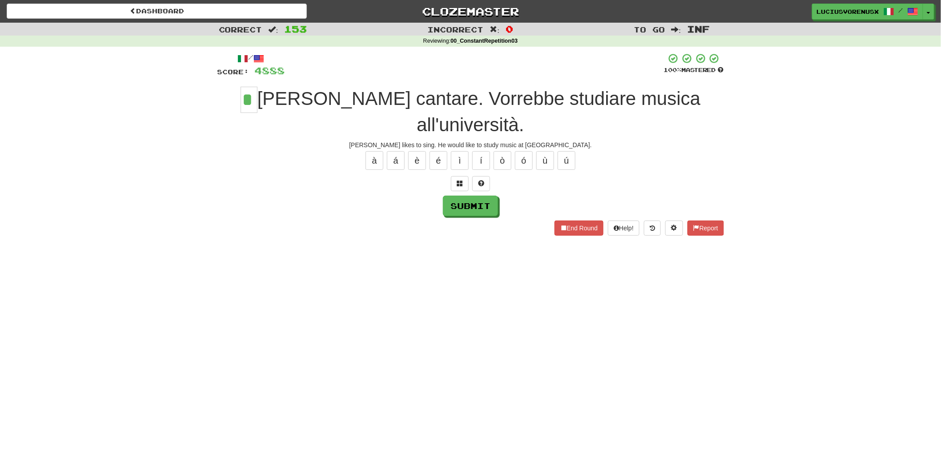
type input "*"
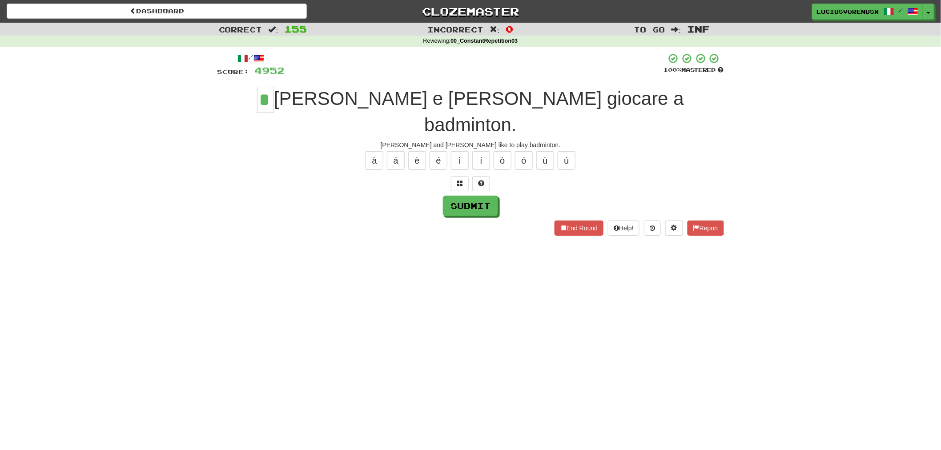
type input "*"
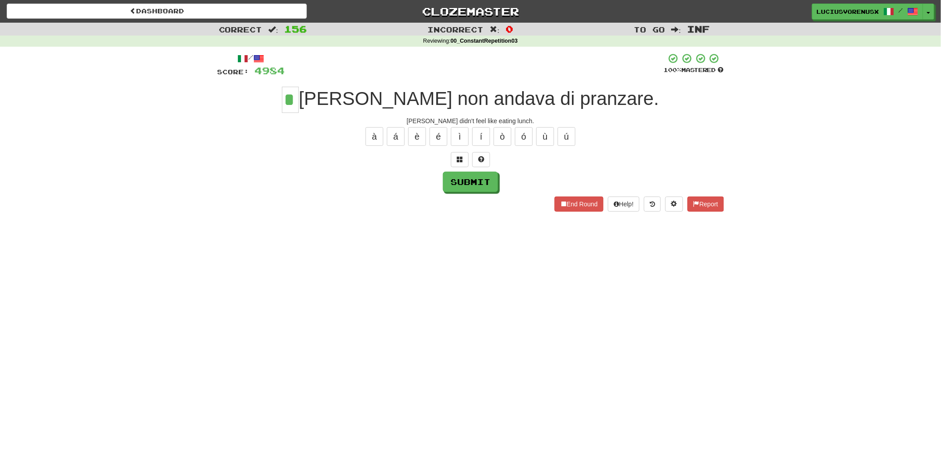
type input "*"
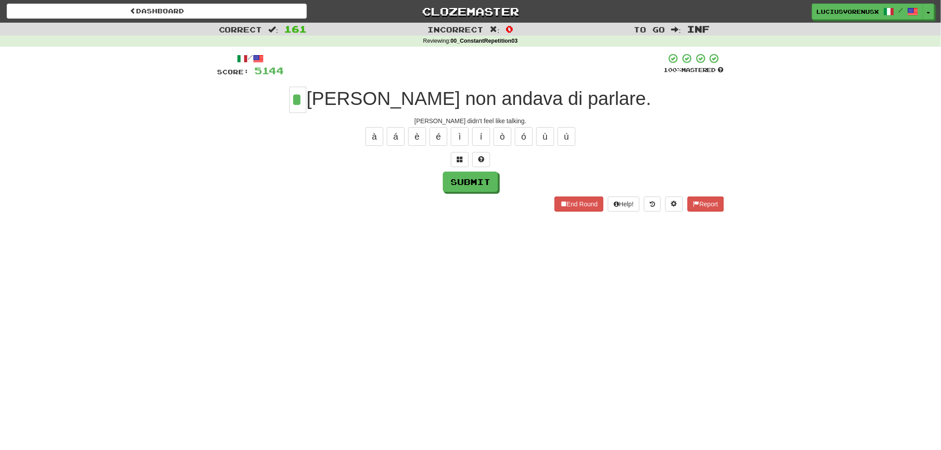
type input "*"
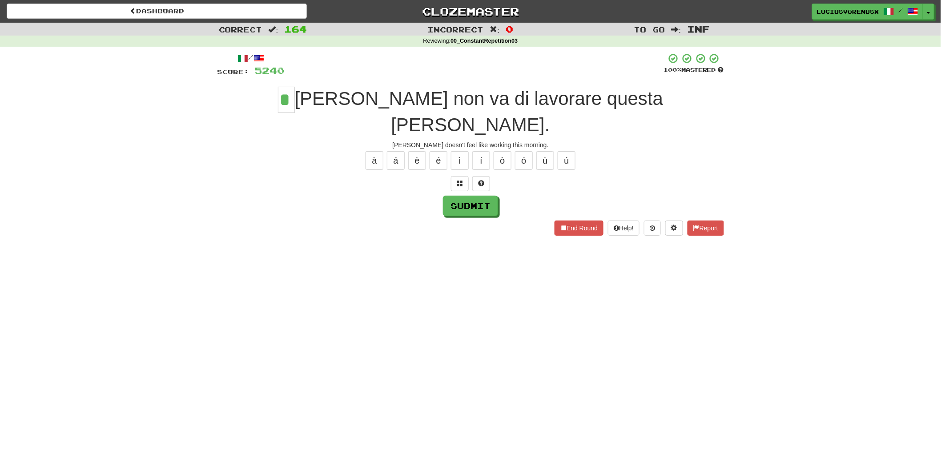
type input "*"
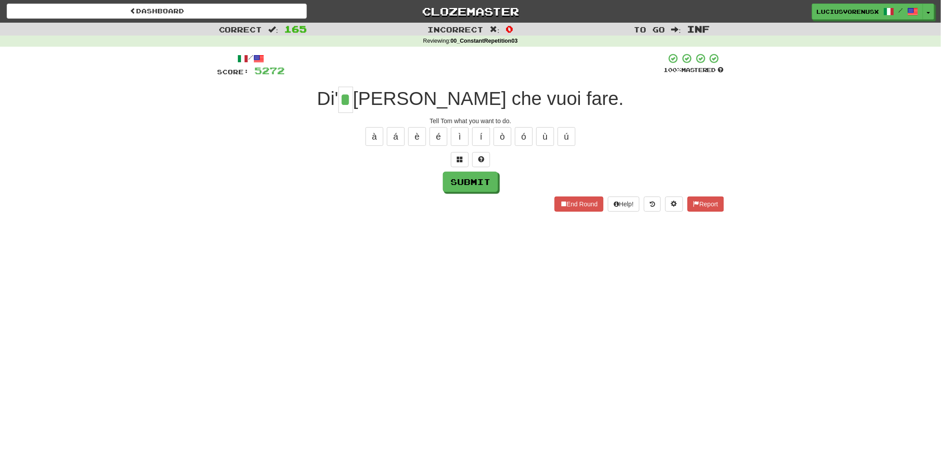
type input "*"
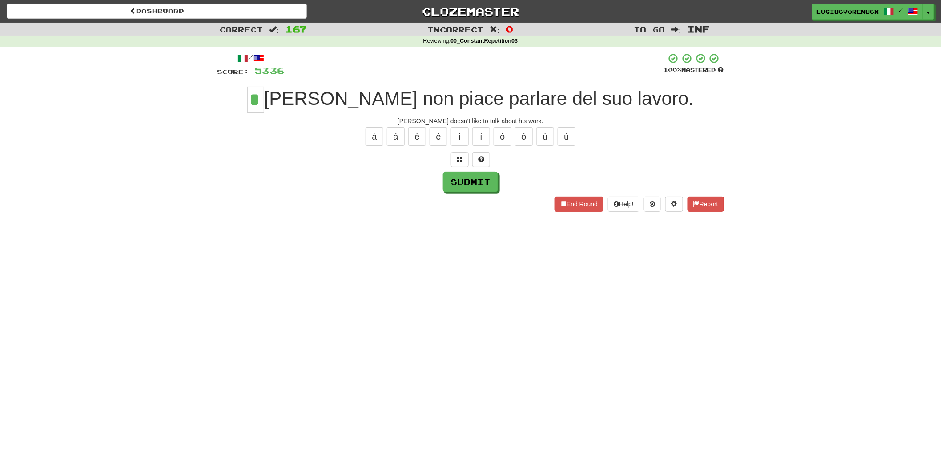
type input "*"
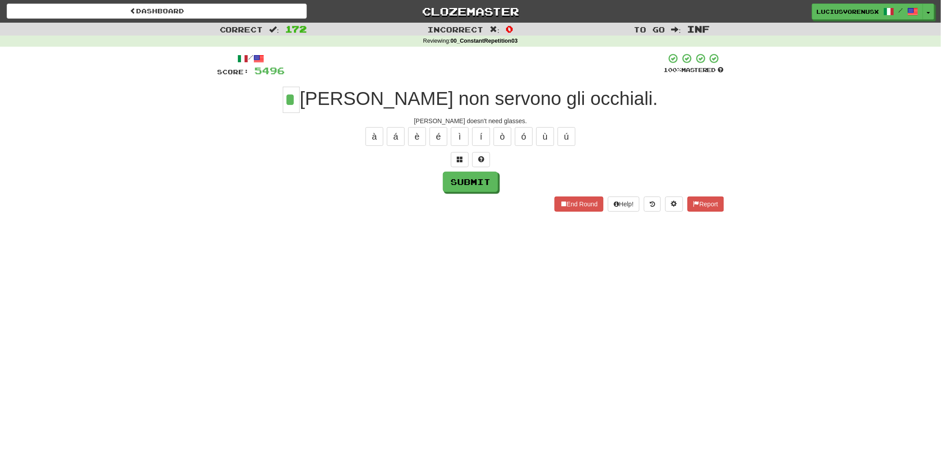
type input "*"
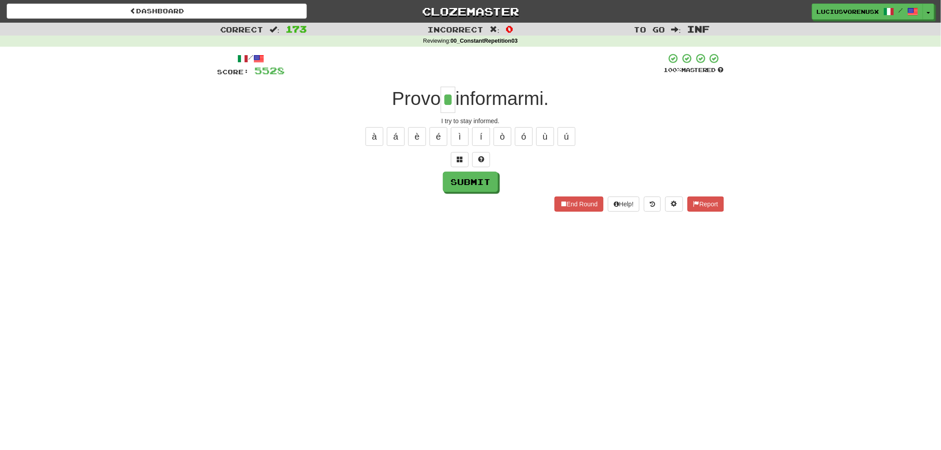
type input "*"
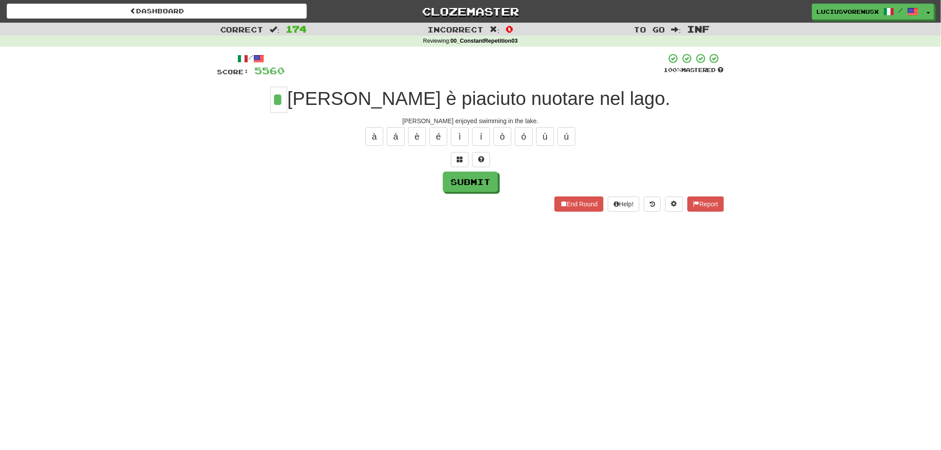
type input "*"
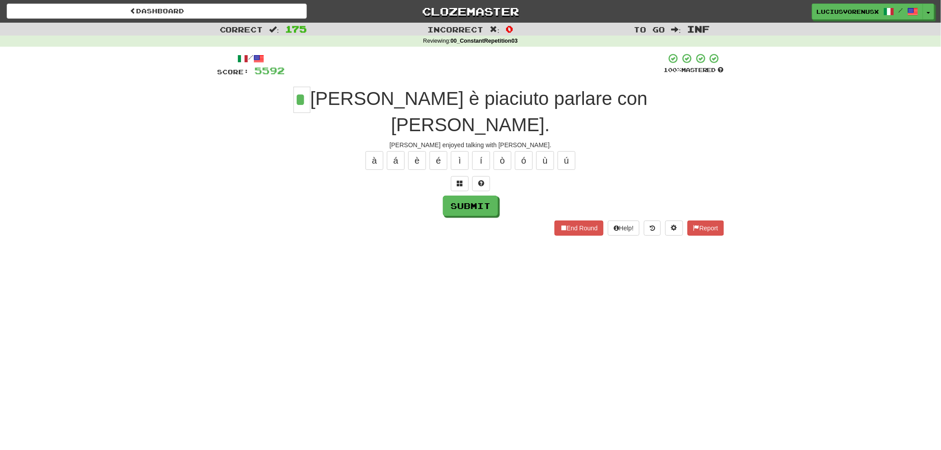
type input "*"
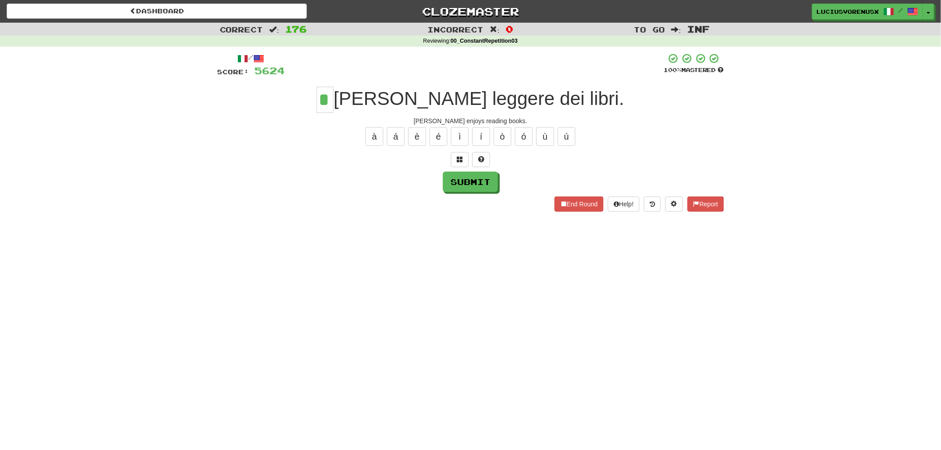
type input "*"
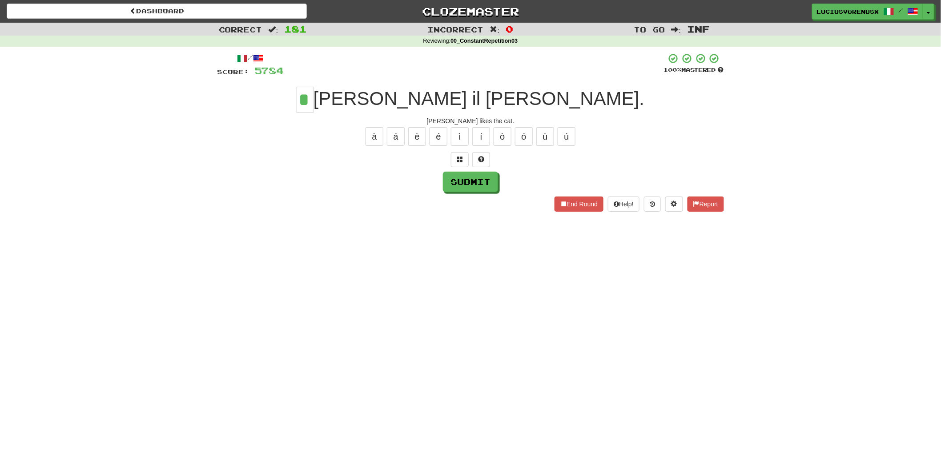
type input "*"
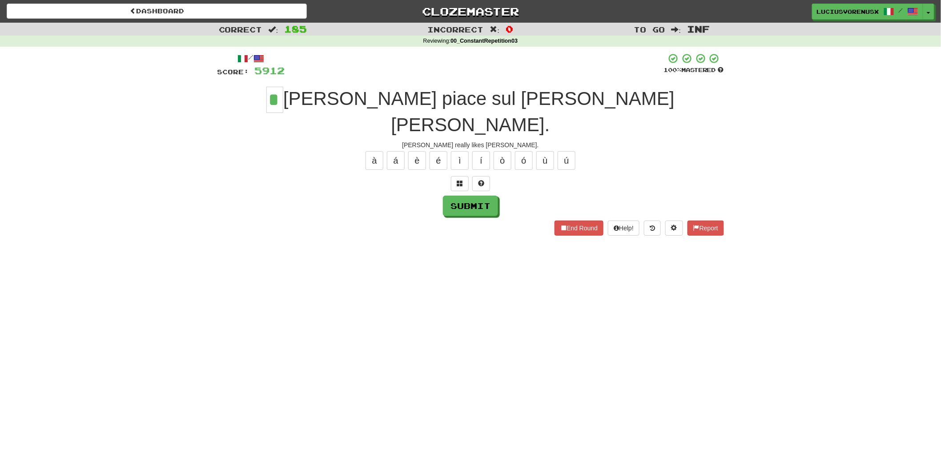
type input "*"
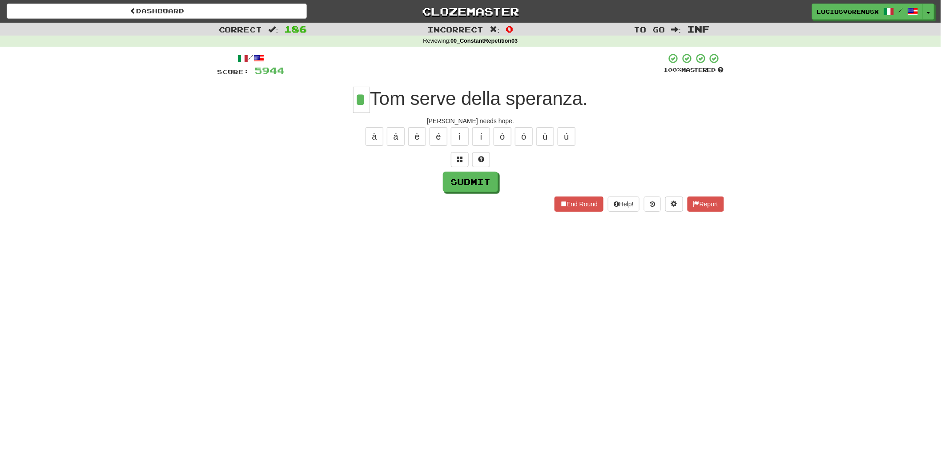
type input "*"
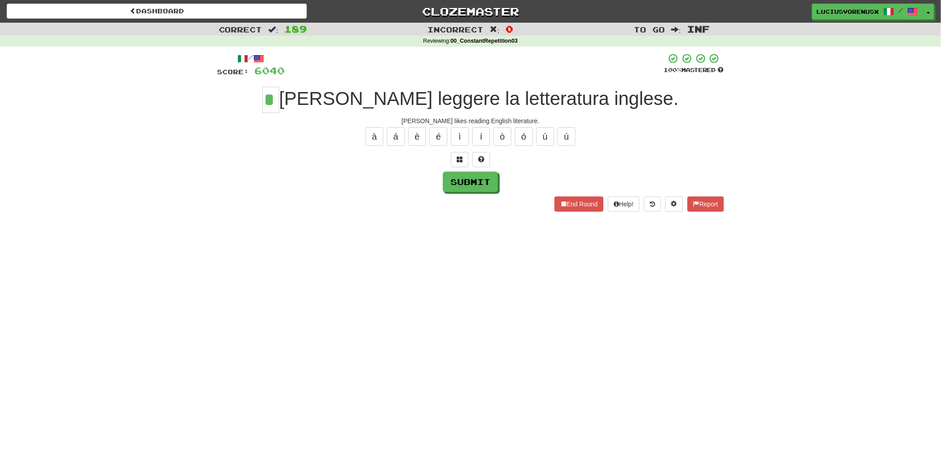
type input "*"
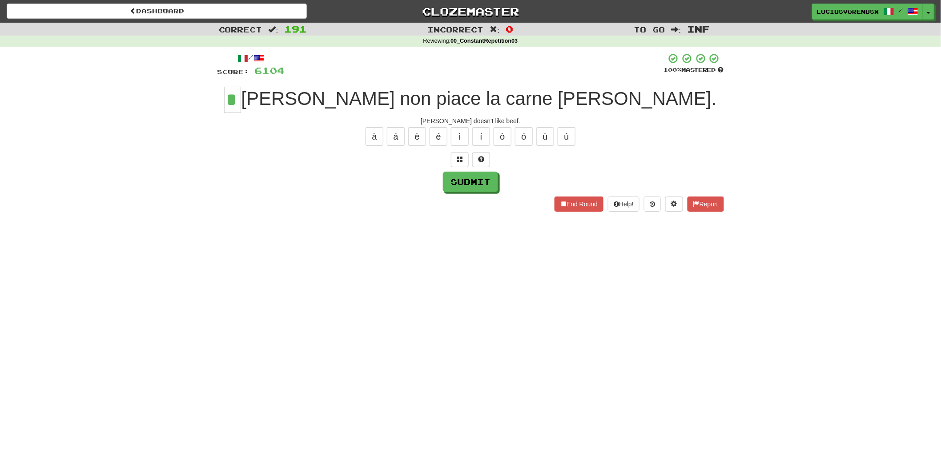
type input "*"
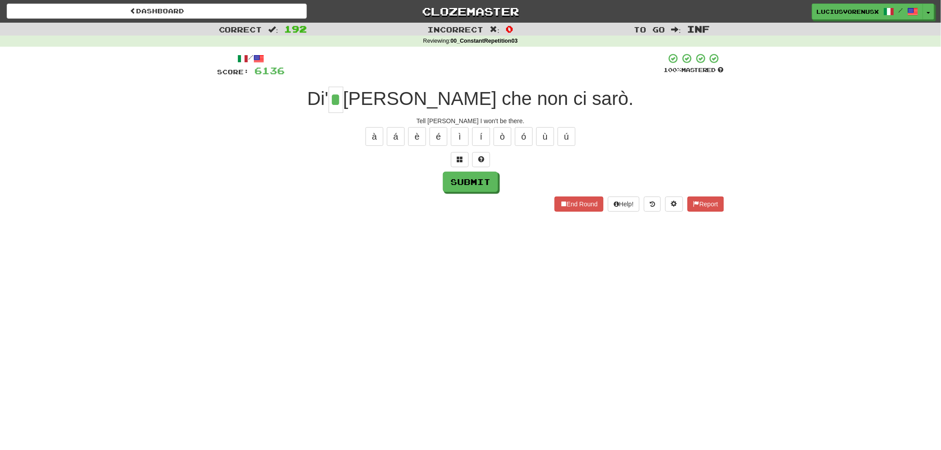
type input "*"
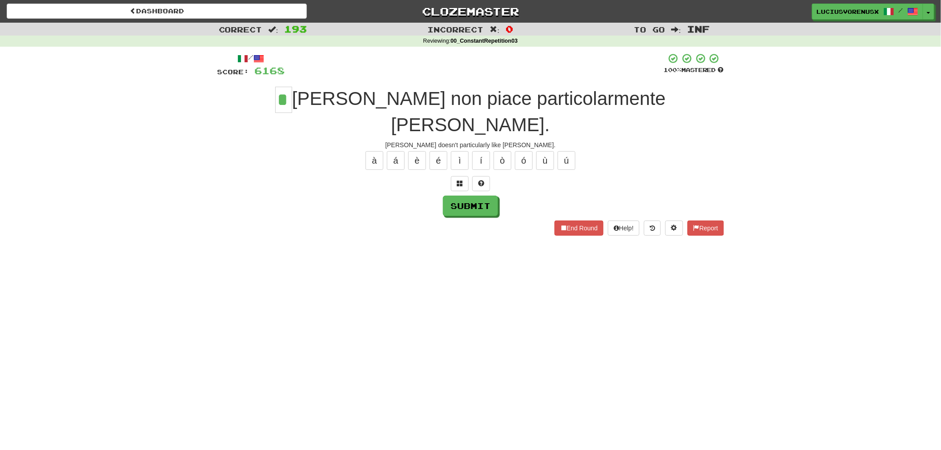
type input "*"
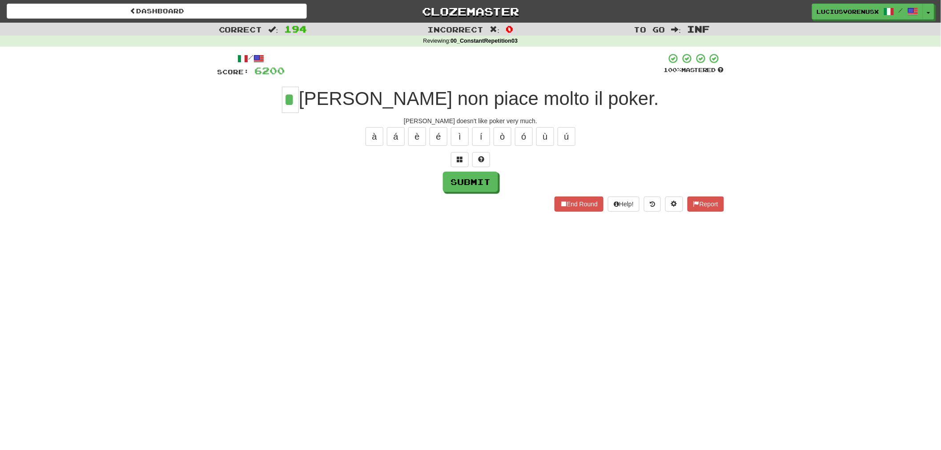
type input "*"
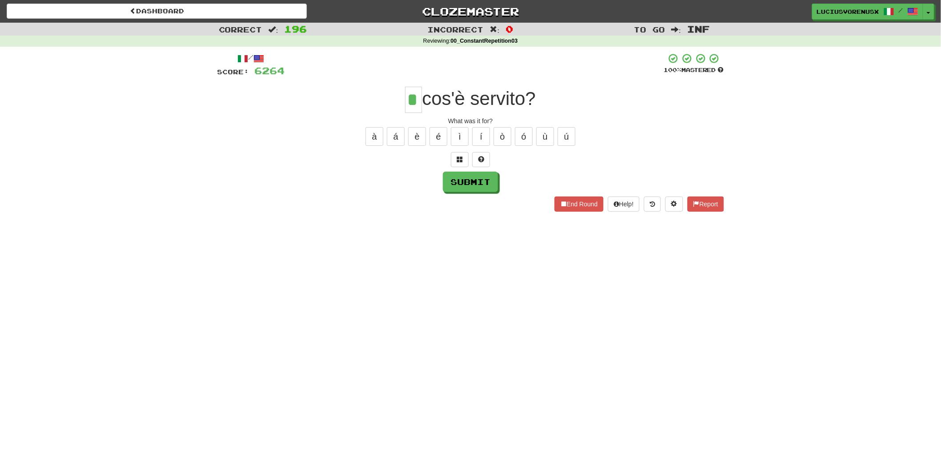
type input "*"
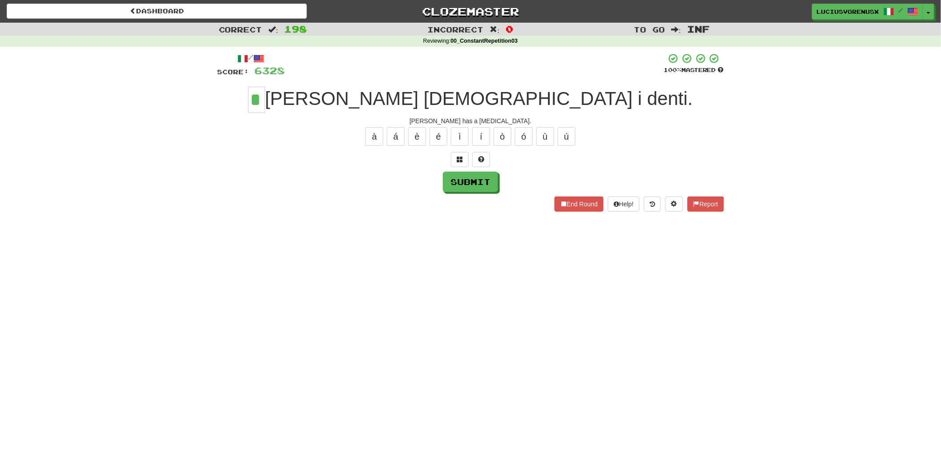
type input "*"
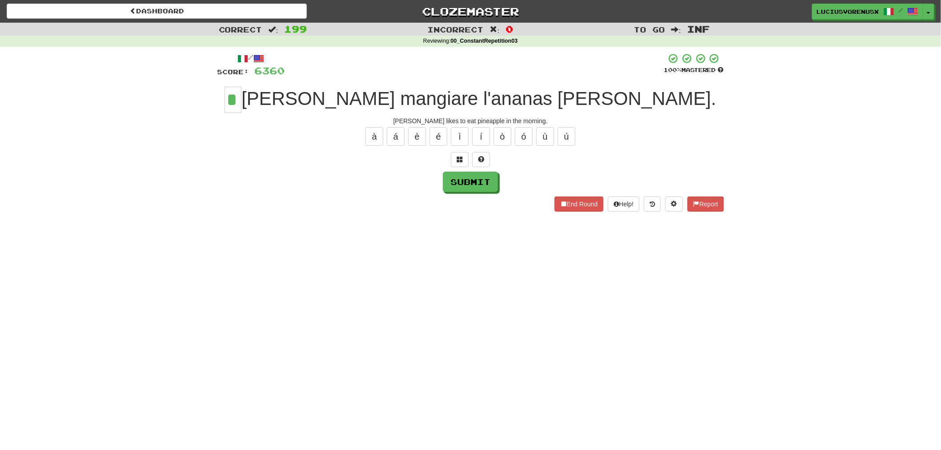
type input "*"
